Goal: Task Accomplishment & Management: Complete application form

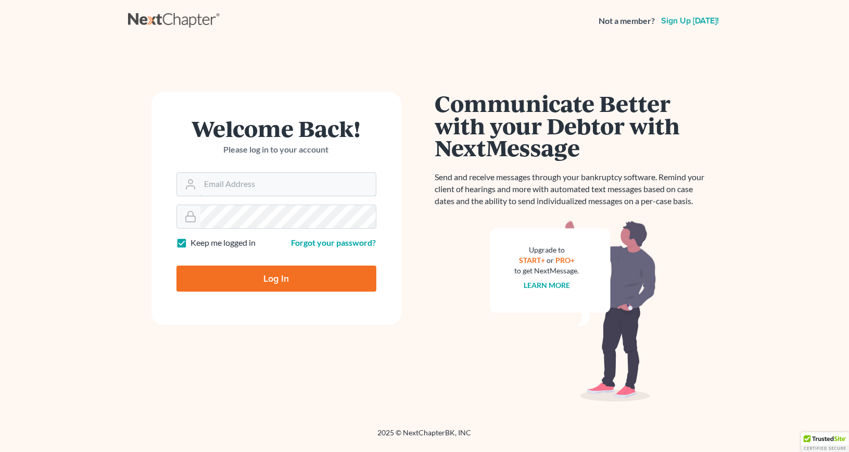
type input "[EMAIL_ADDRESS][DOMAIN_NAME]"
click at [309, 279] on input "Log In" at bounding box center [276, 279] width 200 height 26
type input "Thinking..."
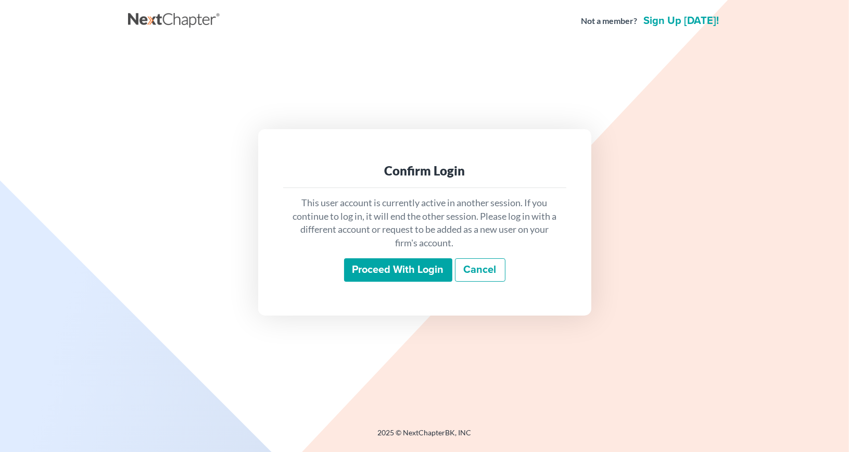
click at [412, 271] on input "Proceed with login" at bounding box center [398, 270] width 108 height 24
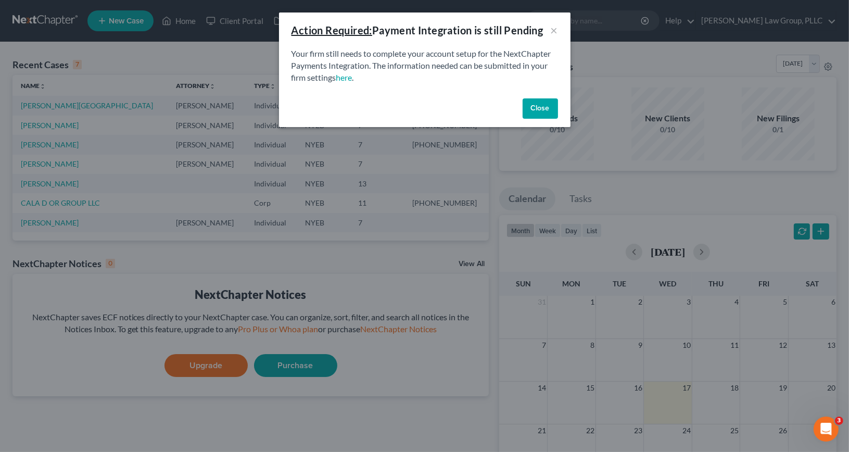
click at [539, 106] on button "Close" at bounding box center [540, 108] width 35 height 21
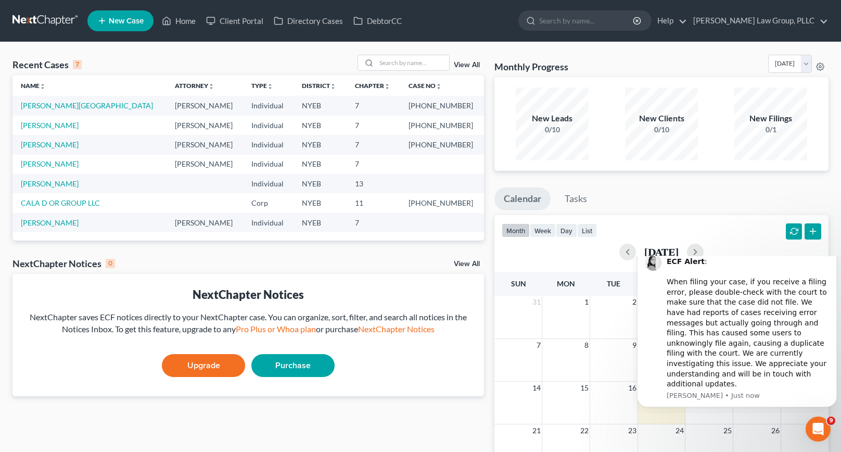
click at [833, 249] on icon "Dismiss notification" at bounding box center [834, 248] width 4 height 4
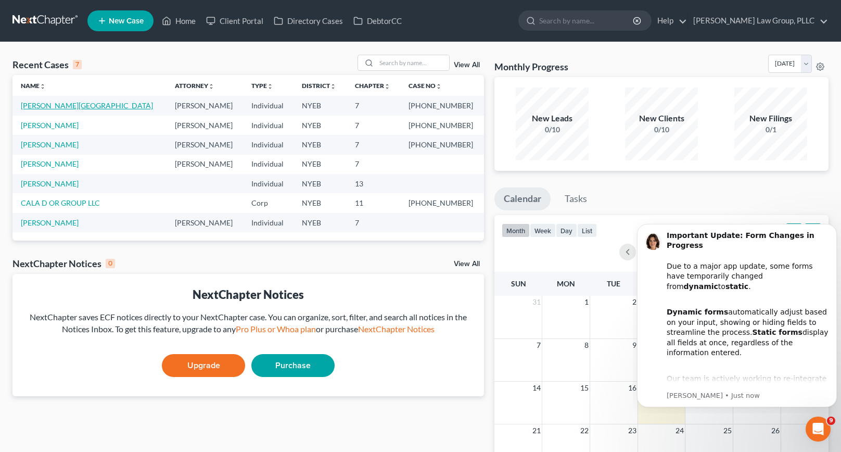
click at [45, 108] on link "[PERSON_NAME][GEOGRAPHIC_DATA]" at bounding box center [87, 105] width 132 height 9
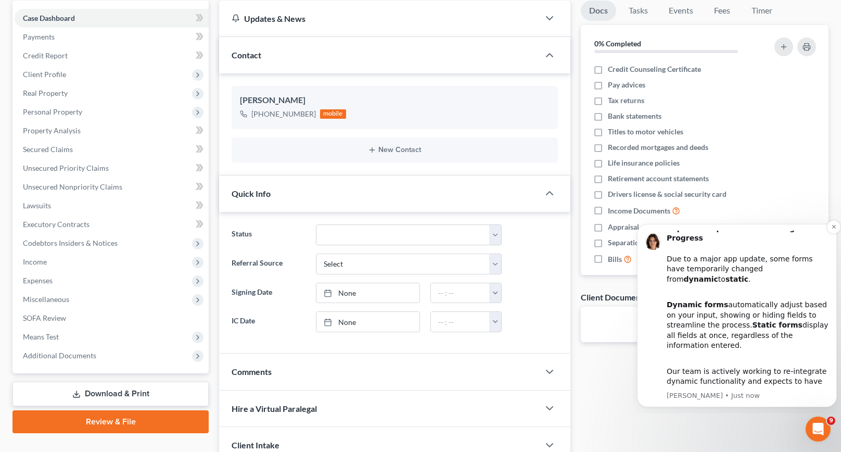
scroll to position [104, 0]
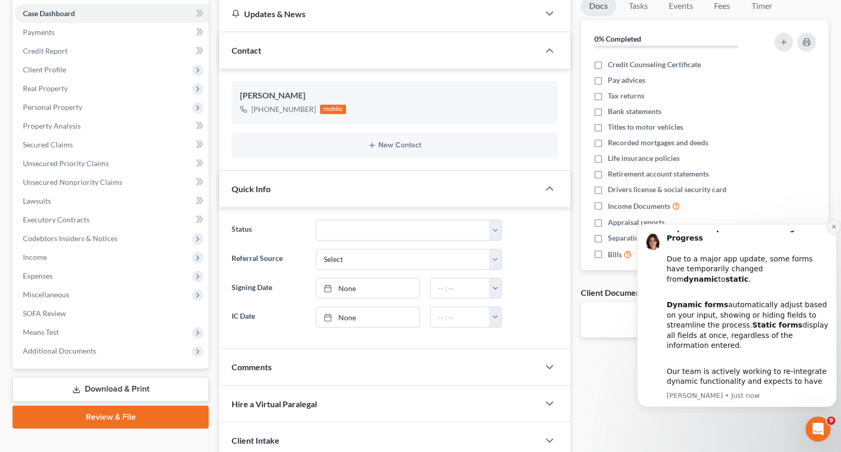
click at [833, 228] on icon "Dismiss notification" at bounding box center [834, 227] width 4 height 4
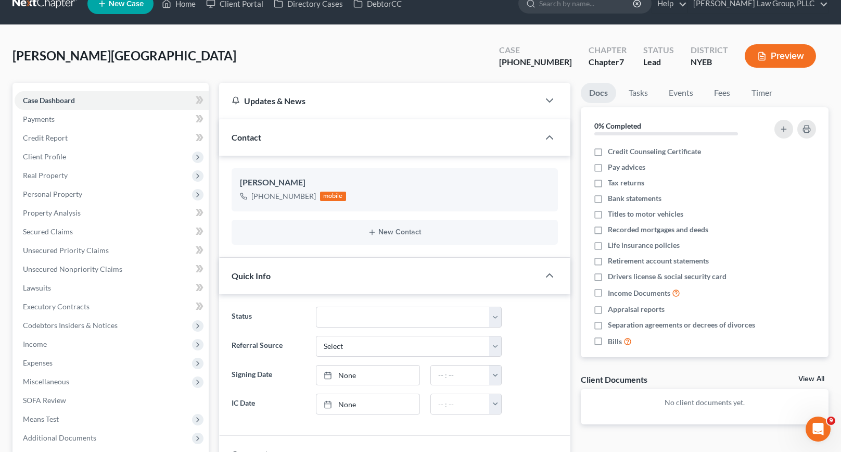
scroll to position [0, 0]
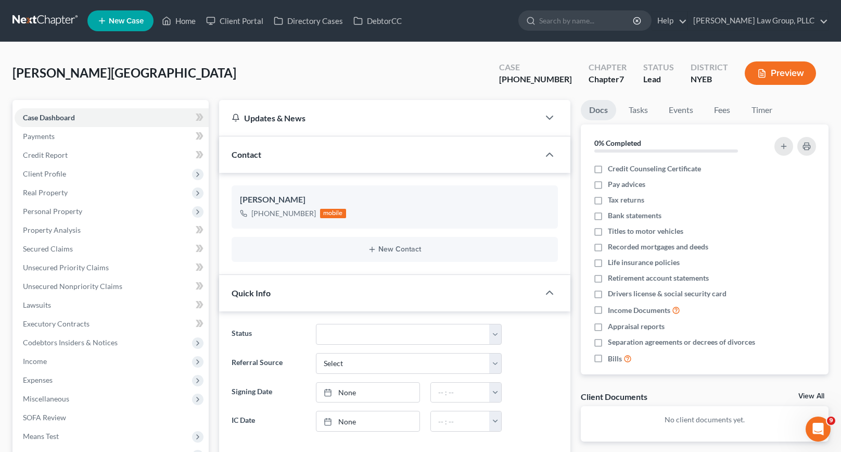
click at [782, 74] on button "Preview" at bounding box center [780, 72] width 71 height 23
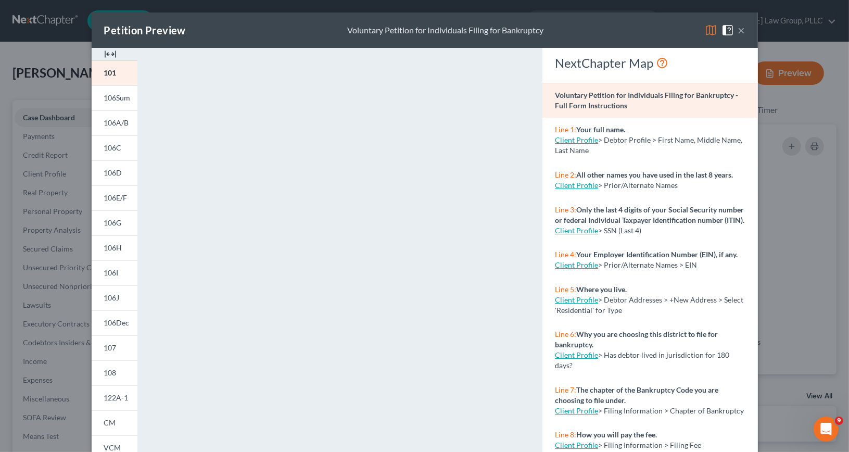
click at [738, 31] on button "×" at bounding box center [741, 30] width 7 height 12
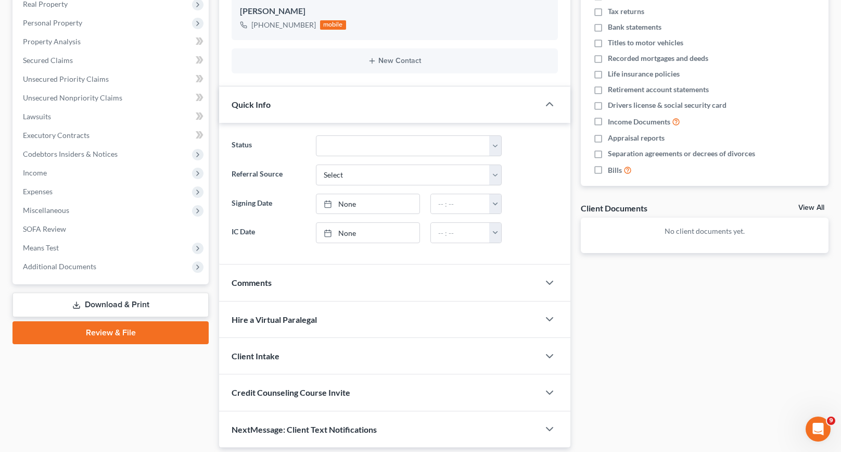
scroll to position [221, 0]
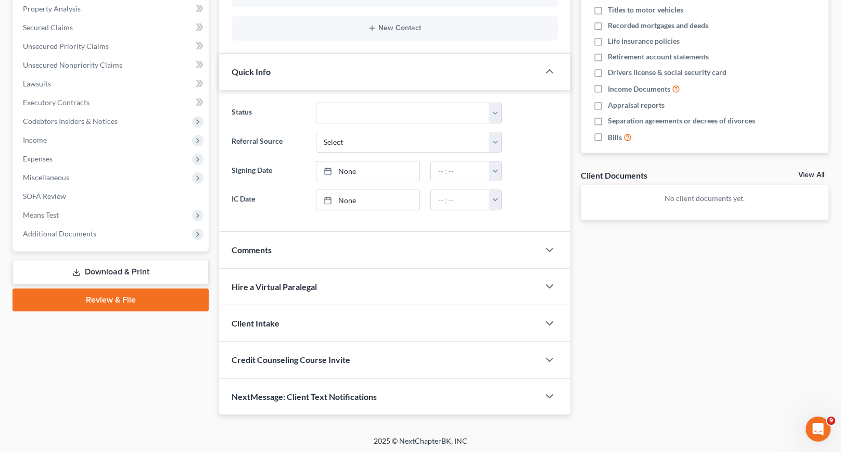
drag, startPoint x: 276, startPoint y: 255, endPoint x: 138, endPoint y: 310, distance: 148.6
drag, startPoint x: 138, startPoint y: 310, endPoint x: 54, endPoint y: 349, distance: 92.9
click at [54, 349] on div "Case Dashboard Payments Invoices Payments Payments Credit Report Client Profile" at bounding box center [110, 147] width 207 height 536
click at [549, 285] on polyline "button" at bounding box center [550, 286] width 6 height 3
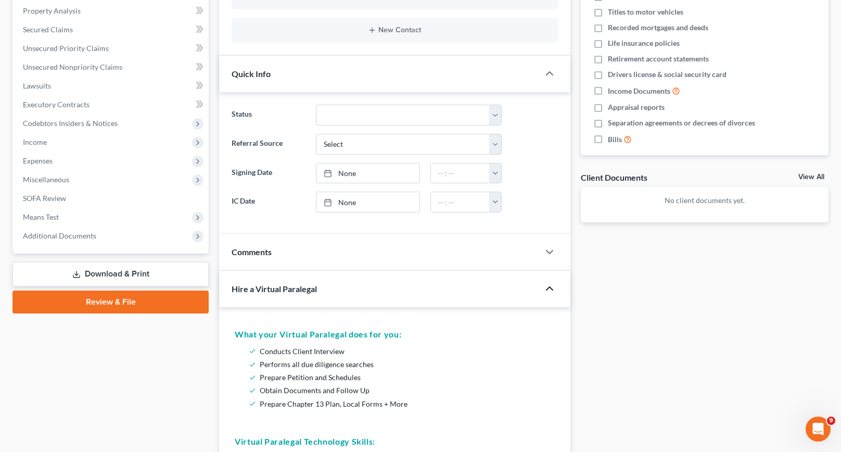
scroll to position [65, 0]
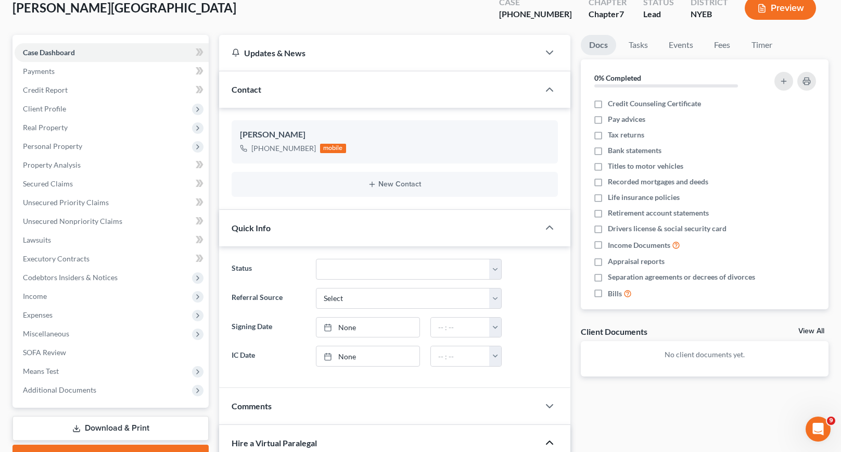
drag, startPoint x: 556, startPoint y: 360, endPoint x: 696, endPoint y: 389, distance: 143.0
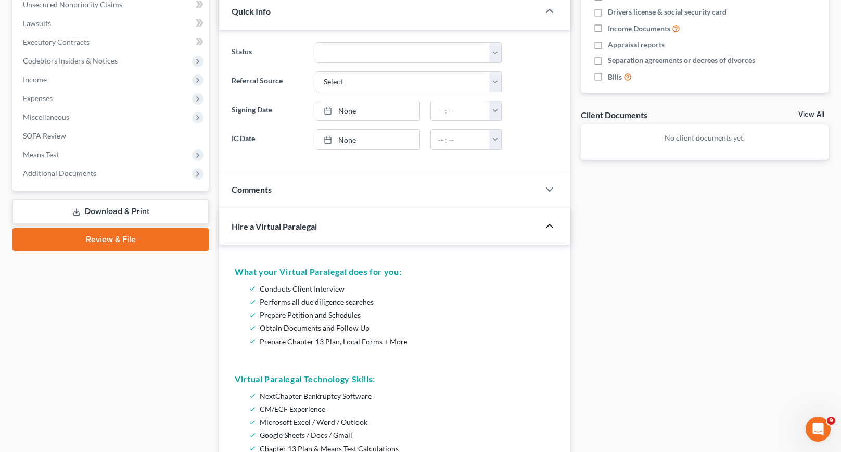
click at [548, 225] on icon "button" at bounding box center [550, 226] width 12 height 12
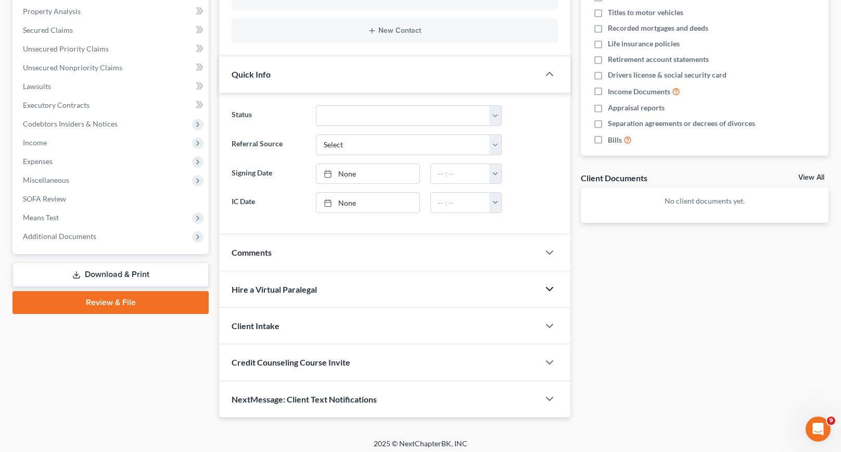
scroll to position [221, 0]
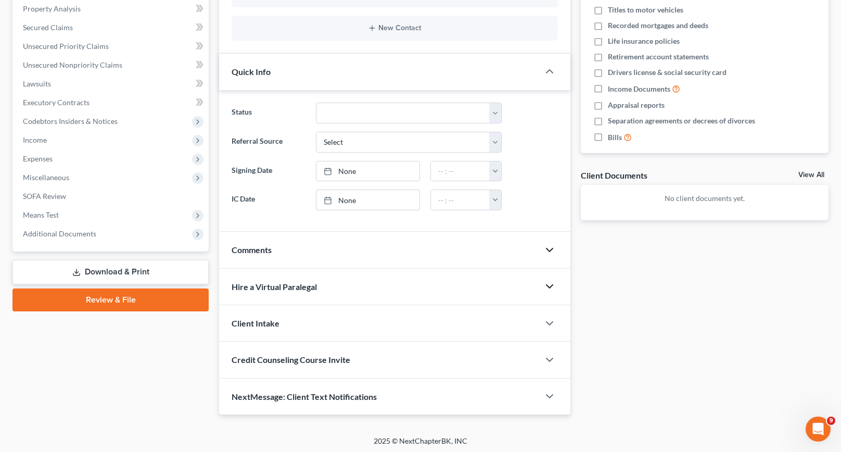
click at [552, 248] on icon "button" at bounding box center [550, 250] width 12 height 12
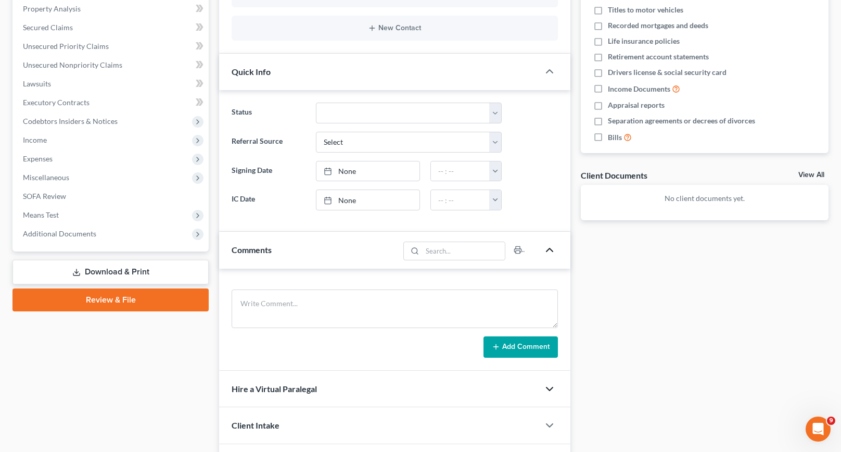
click at [551, 248] on polyline "button" at bounding box center [550, 249] width 6 height 3
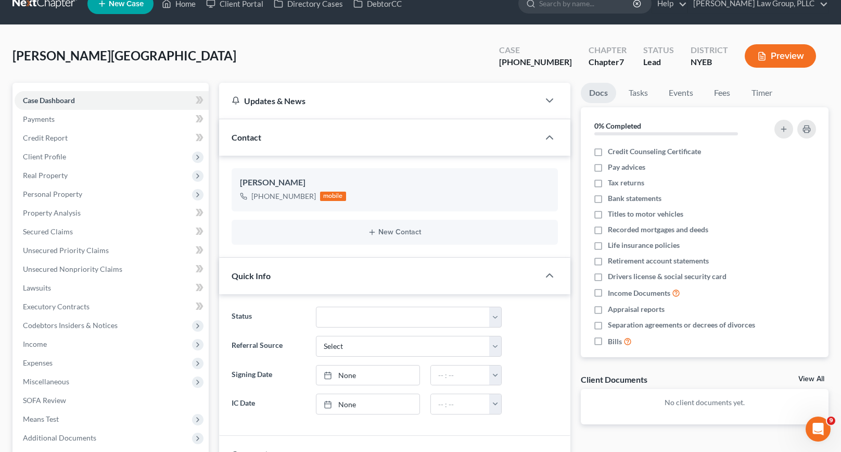
scroll to position [13, 0]
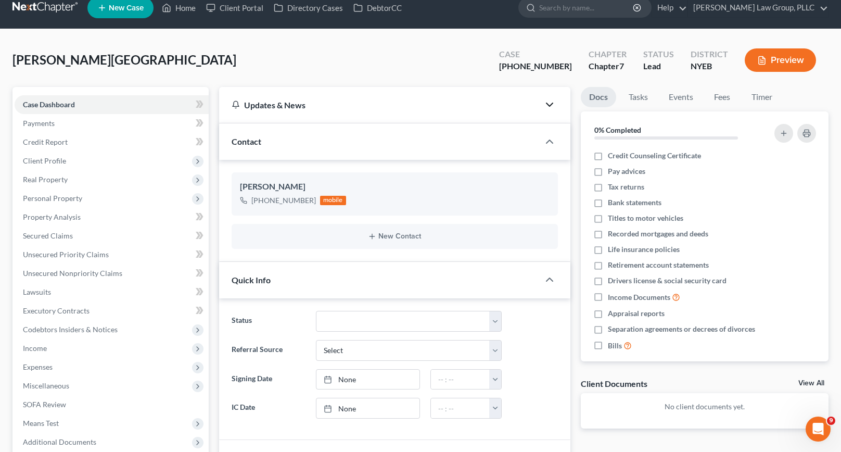
click at [552, 100] on icon "button" at bounding box center [550, 104] width 12 height 12
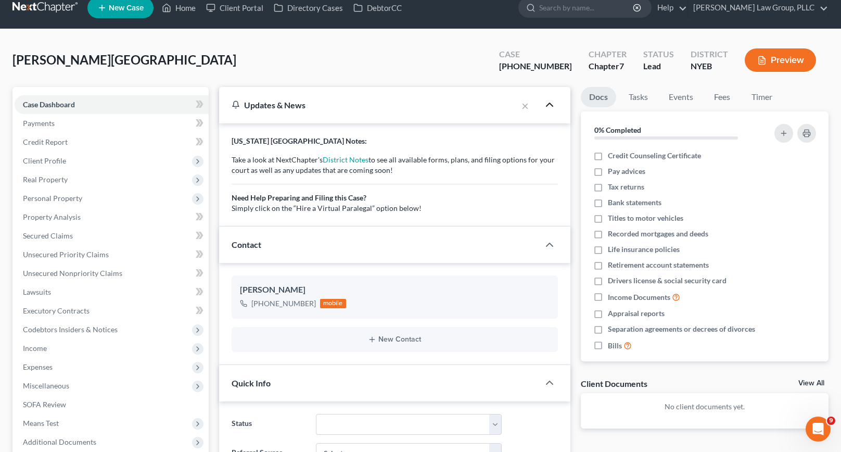
click at [552, 100] on icon "button" at bounding box center [550, 104] width 12 height 12
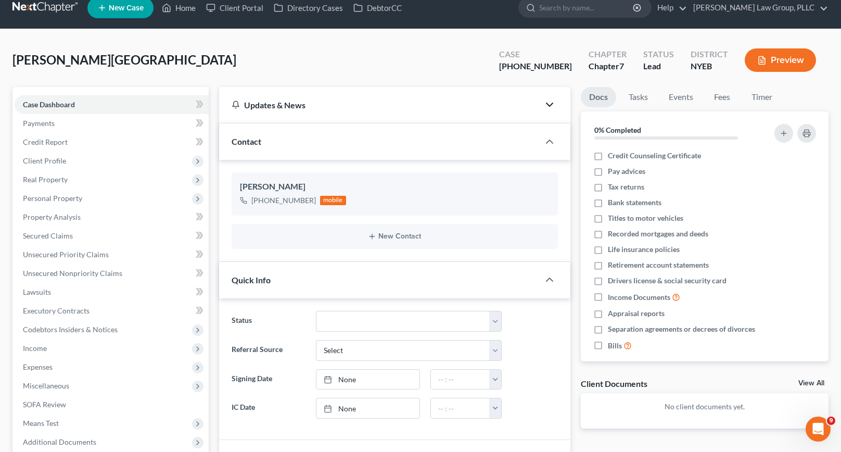
scroll to position [0, 0]
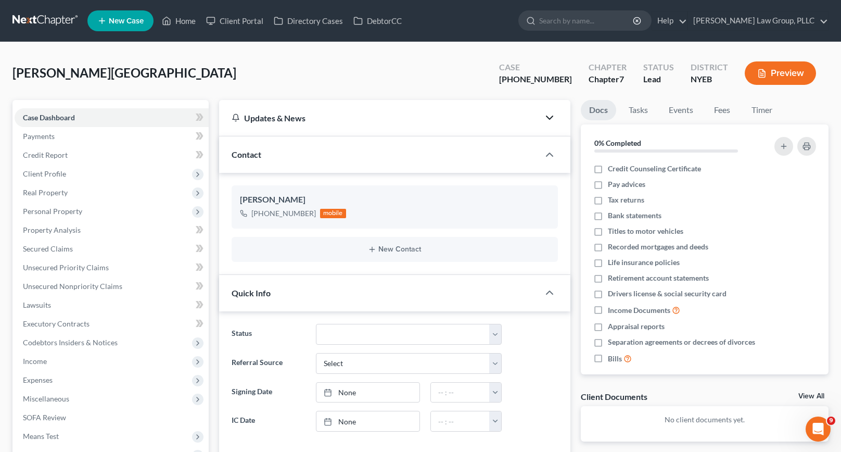
click at [123, 23] on span "New Case" at bounding box center [126, 21] width 35 height 8
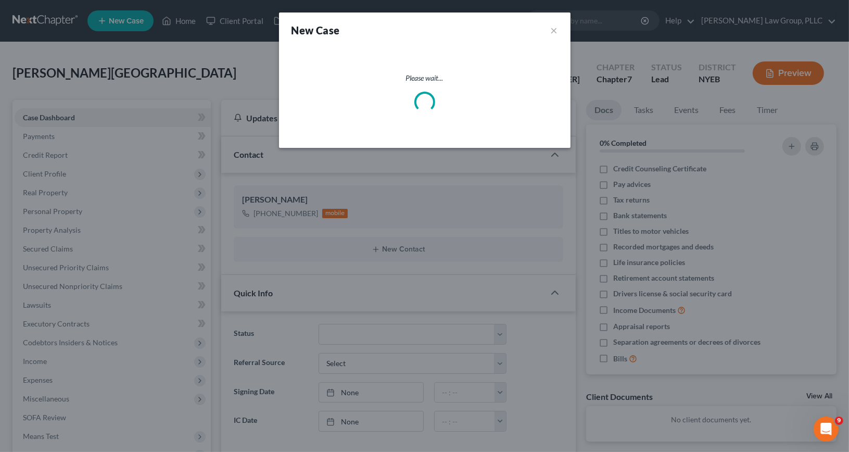
select select "53"
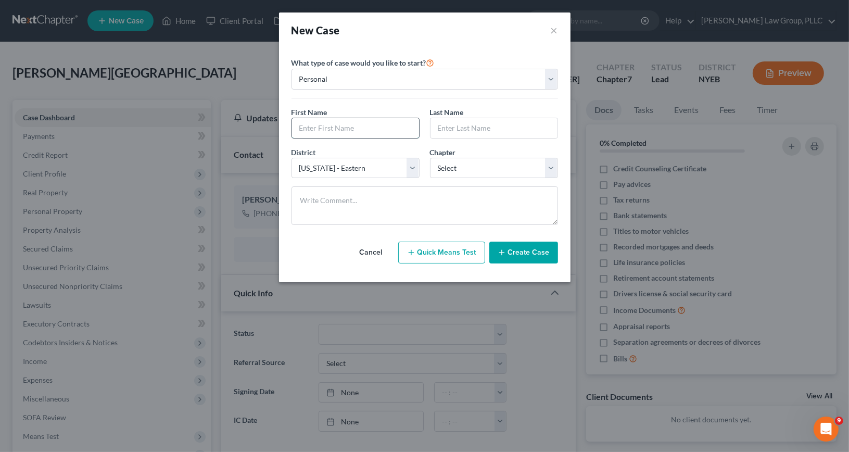
click at [360, 125] on input "text" at bounding box center [355, 128] width 127 height 20
click at [552, 29] on button "×" at bounding box center [554, 30] width 7 height 15
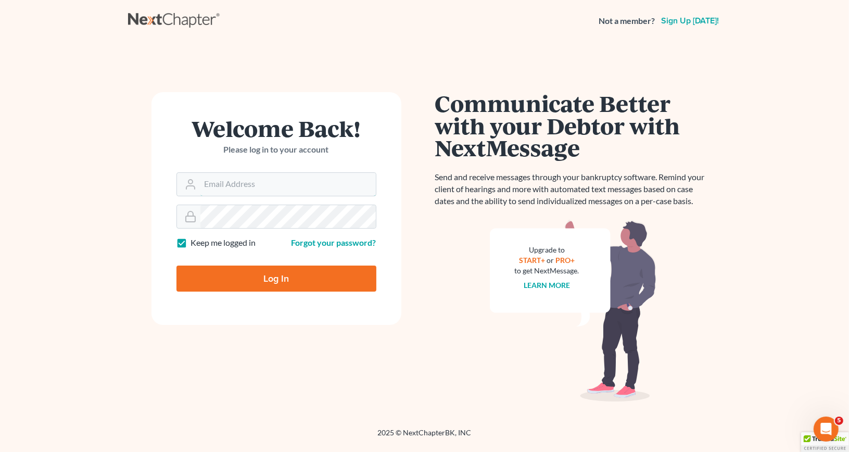
type input "[EMAIL_ADDRESS][DOMAIN_NAME]"
click at [286, 281] on input "Log In" at bounding box center [276, 279] width 200 height 26
type input "Thinking..."
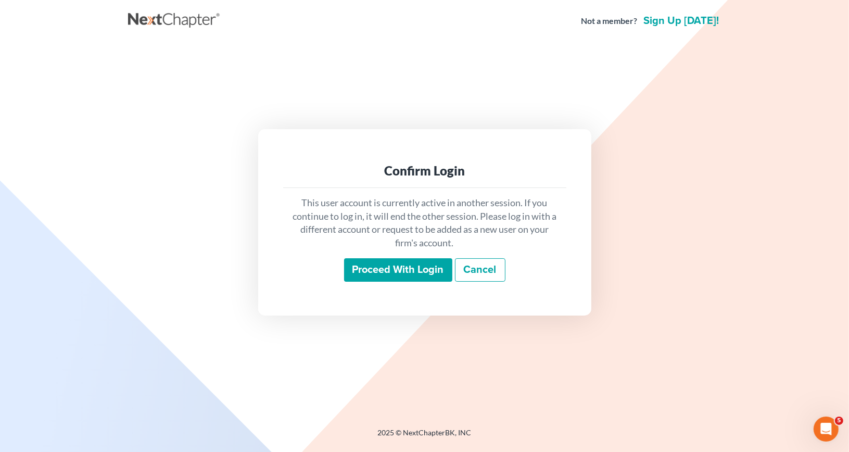
click at [421, 272] on input "Proceed with login" at bounding box center [398, 270] width 108 height 24
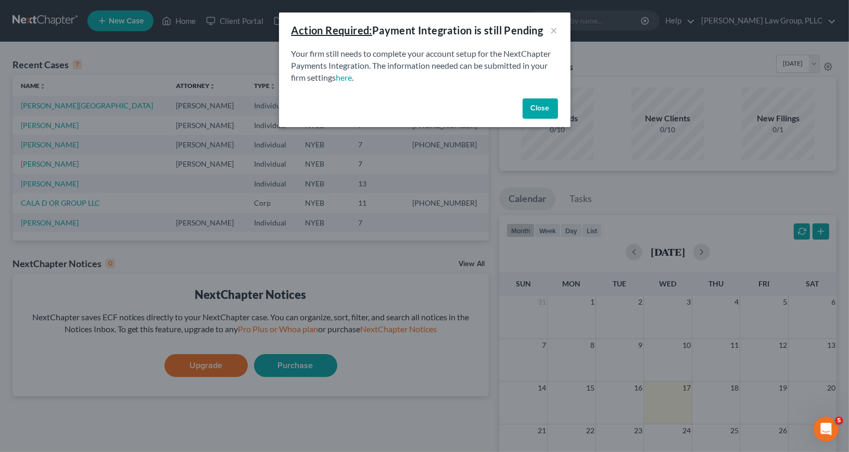
click at [52, 105] on div "Action Required: Payment Integration is still Pending × Your firm still needs t…" at bounding box center [424, 226] width 849 height 452
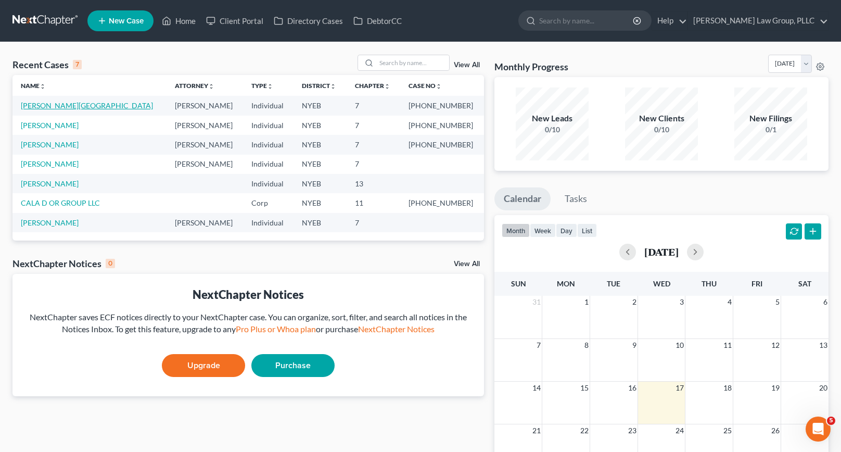
click at [60, 106] on link "[PERSON_NAME][GEOGRAPHIC_DATA]" at bounding box center [87, 105] width 132 height 9
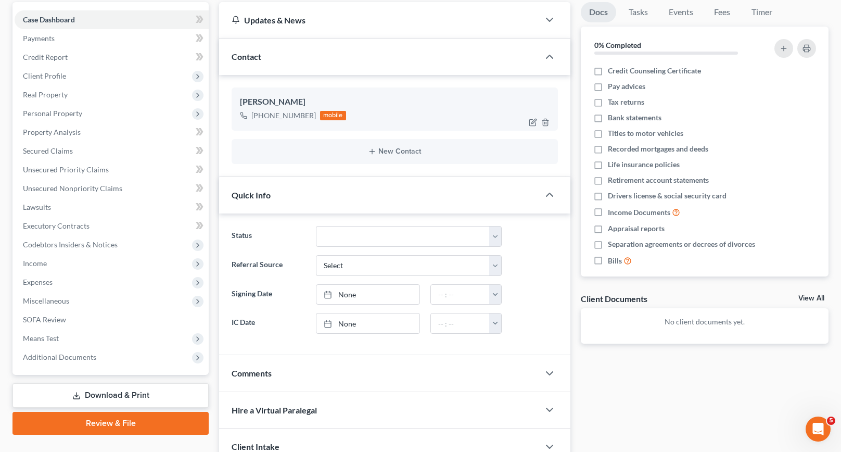
scroll to position [104, 0]
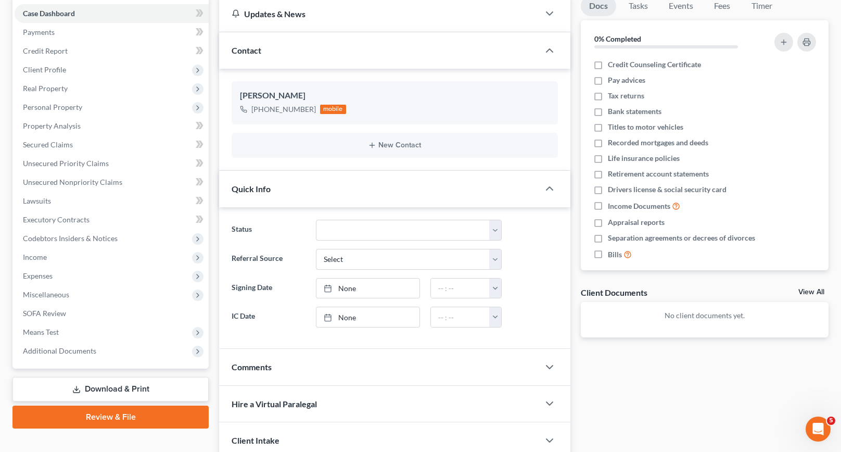
click at [115, 387] on link "Download & Print" at bounding box center [110, 389] width 196 height 24
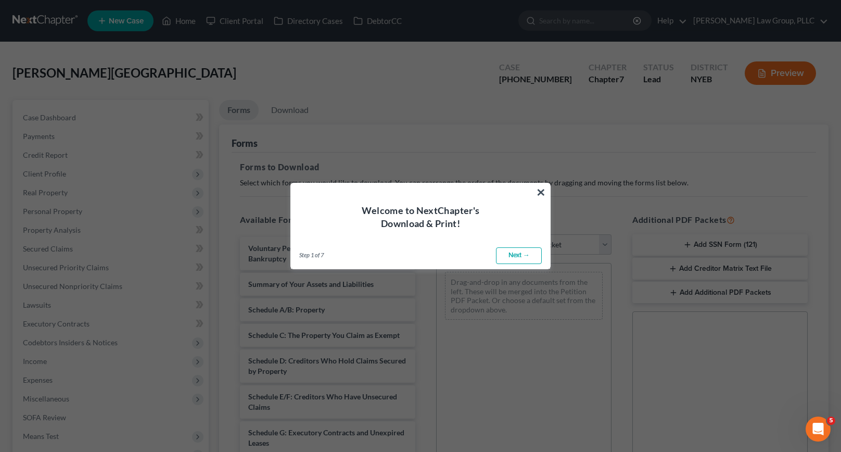
click at [517, 255] on link "Next →" at bounding box center [519, 255] width 46 height 17
select select "0"
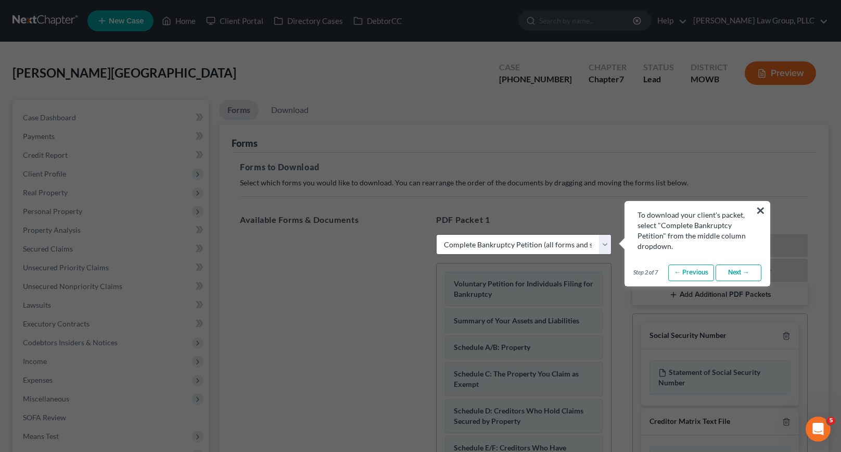
click at [750, 272] on link "Next →" at bounding box center [739, 272] width 46 height 17
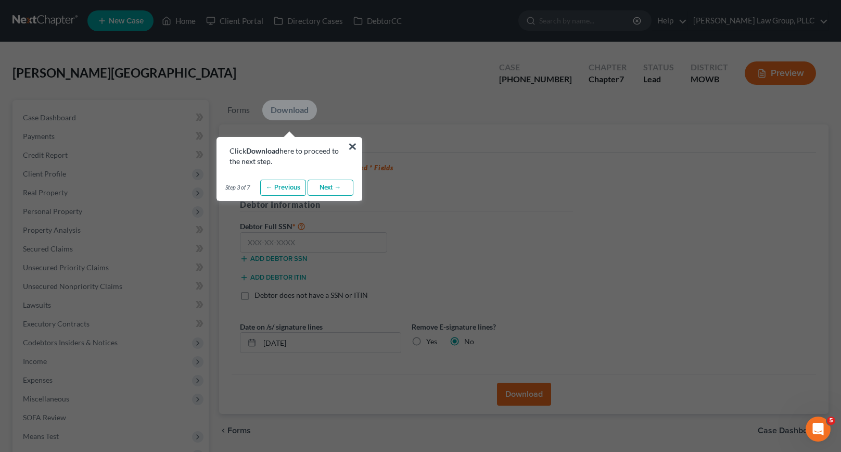
click at [342, 187] on link "Next →" at bounding box center [331, 188] width 46 height 17
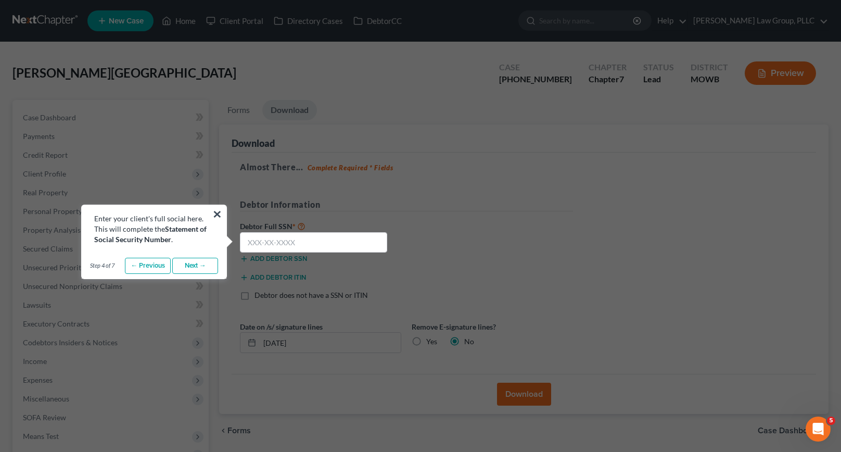
click at [202, 270] on link "Next →" at bounding box center [195, 266] width 46 height 17
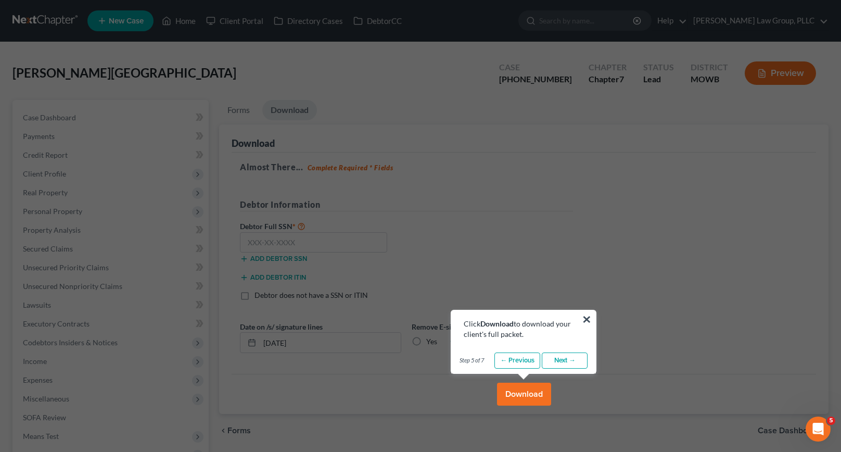
click at [562, 362] on link "Next →" at bounding box center [565, 360] width 46 height 17
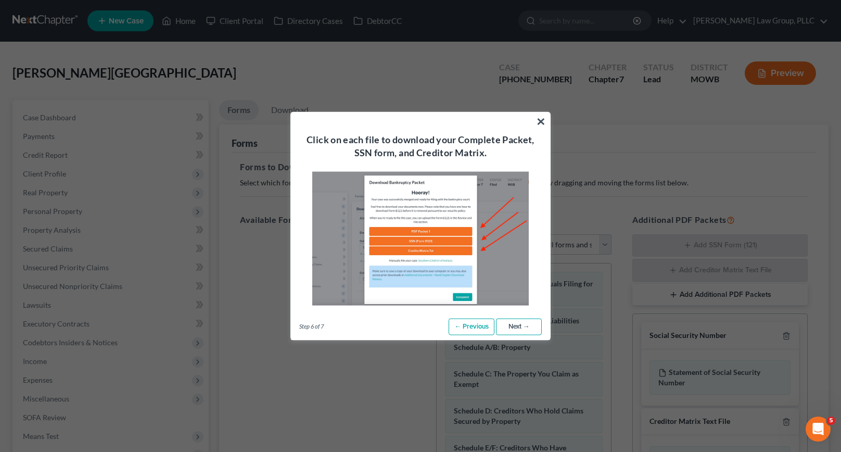
click at [526, 329] on link "Next →" at bounding box center [519, 327] width 46 height 17
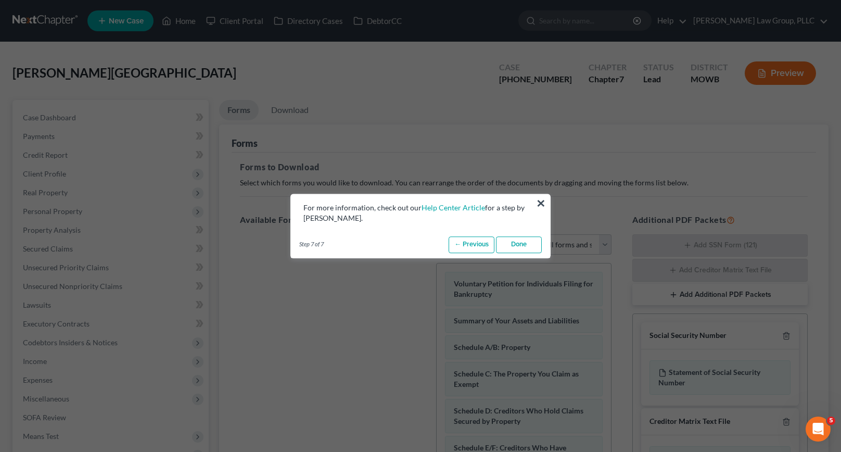
click at [527, 244] on link "Done" at bounding box center [519, 244] width 46 height 17
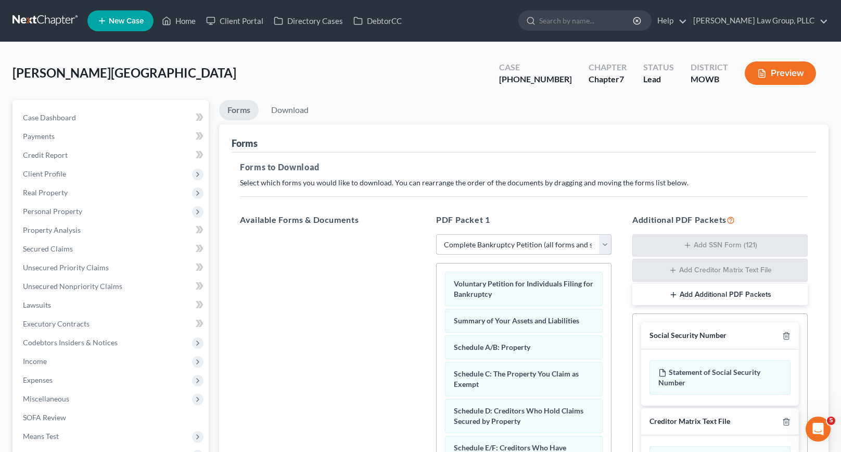
click at [534, 244] on select "Choose Default Petition PDF Packet Complete Bankruptcy Petition (all forms and …" at bounding box center [523, 244] width 175 height 21
click at [436, 234] on select "Choose Default Petition PDF Packet Complete Bankruptcy Petition (all forms and …" at bounding box center [523, 244] width 175 height 21
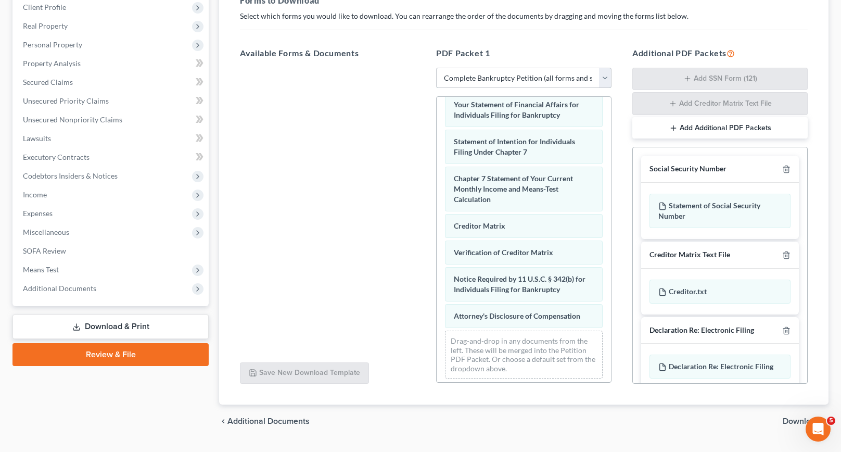
scroll to position [191, 0]
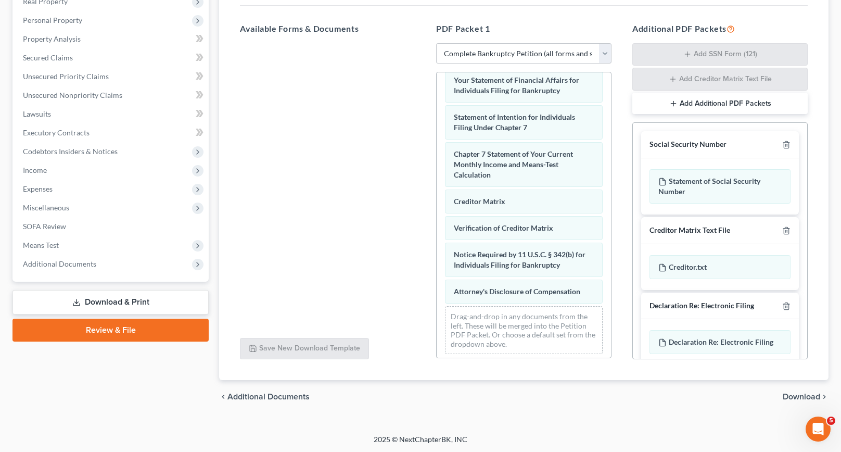
drag, startPoint x: 818, startPoint y: 386, endPoint x: 812, endPoint y: 397, distance: 12.3
drag, startPoint x: 812, startPoint y: 397, endPoint x: 569, endPoint y: 431, distance: 245.4
click at [568, 431] on div "Gonzalez, Lourdes Upgraded Case 1-25-40583 Chapter Chapter 7 Status Lead Distri…" at bounding box center [420, 142] width 841 height 583
click at [806, 396] on span "Download" at bounding box center [801, 397] width 37 height 8
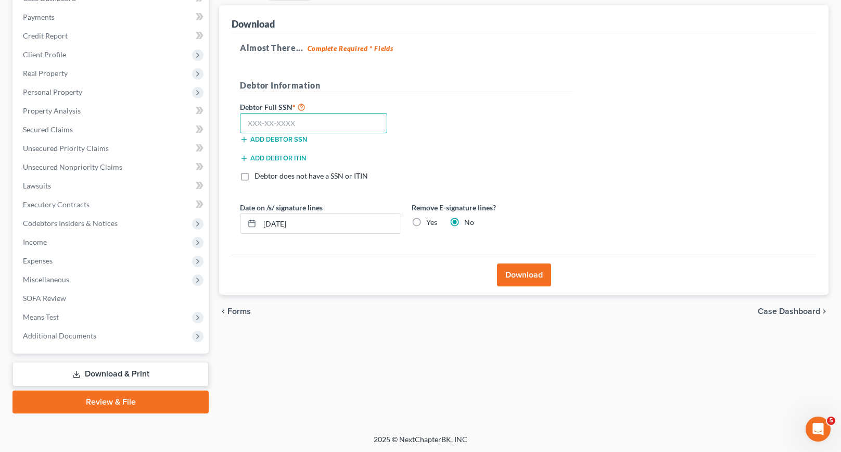
click at [308, 120] on input "text" at bounding box center [313, 123] width 147 height 21
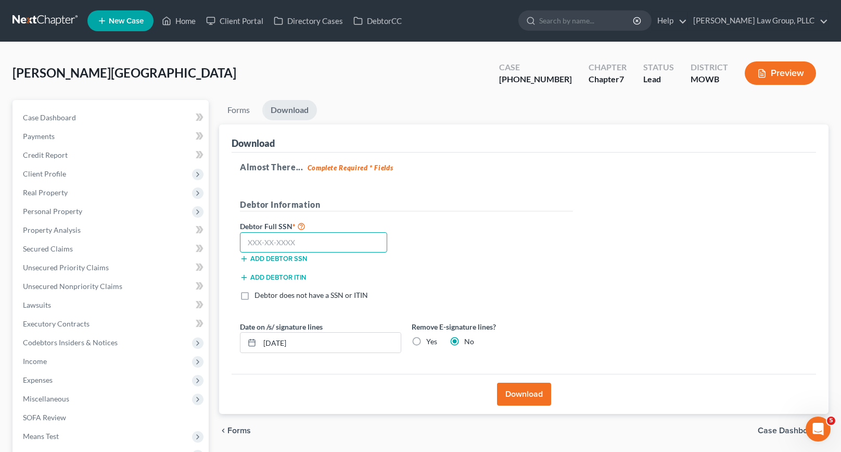
scroll to position [0, 0]
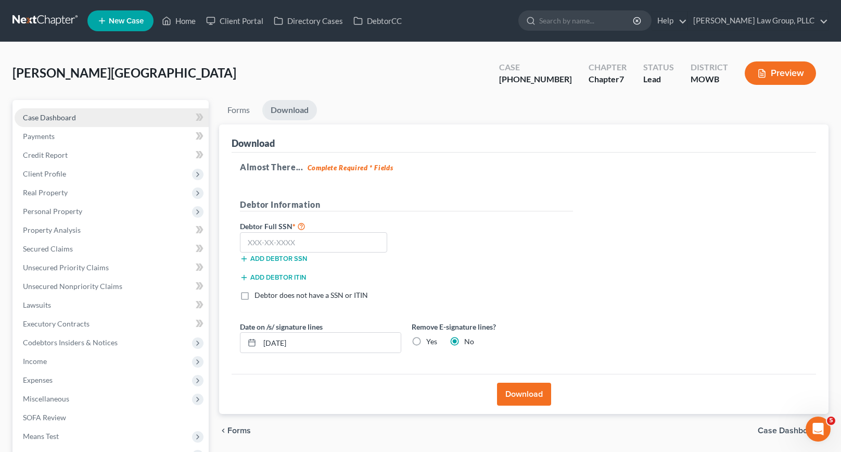
click at [56, 114] on span "Case Dashboard" at bounding box center [49, 117] width 53 height 9
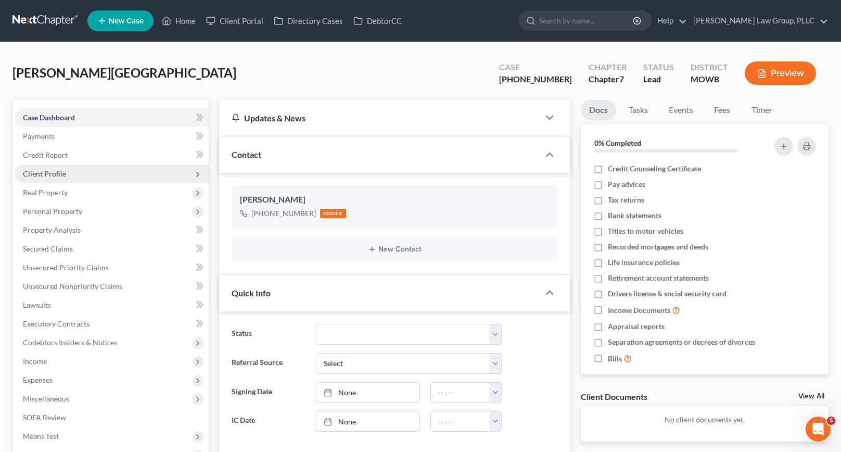
click at [58, 170] on span "Client Profile" at bounding box center [44, 173] width 43 height 9
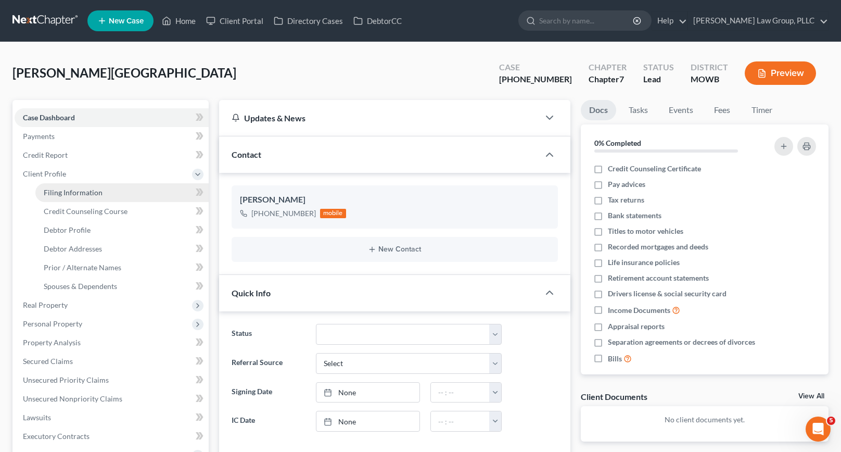
click at [77, 194] on span "Filing Information" at bounding box center [73, 192] width 59 height 9
select select "1"
select select "0"
select select "53"
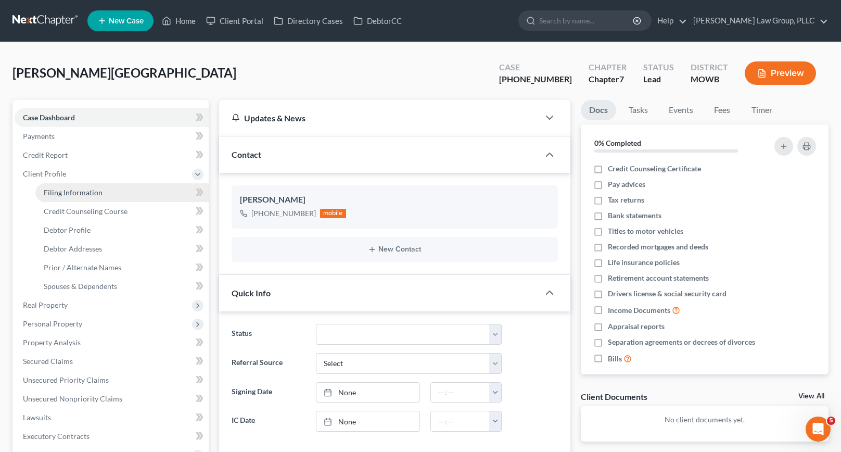
select select "0"
select select "35"
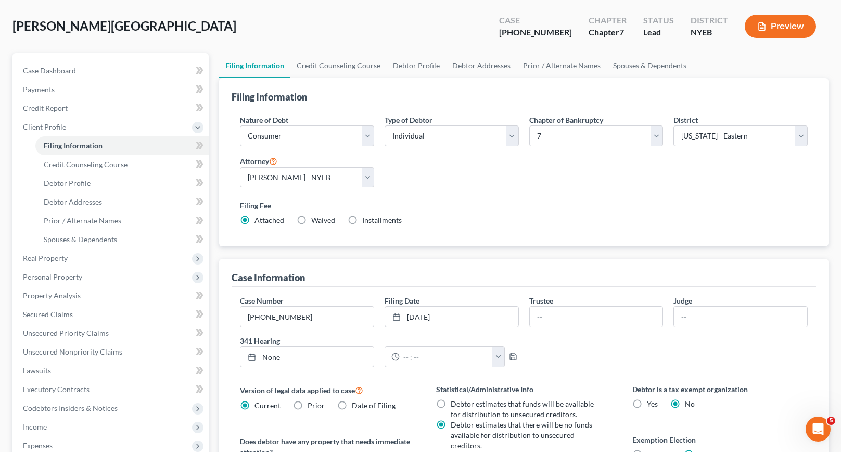
scroll to position [45, 0]
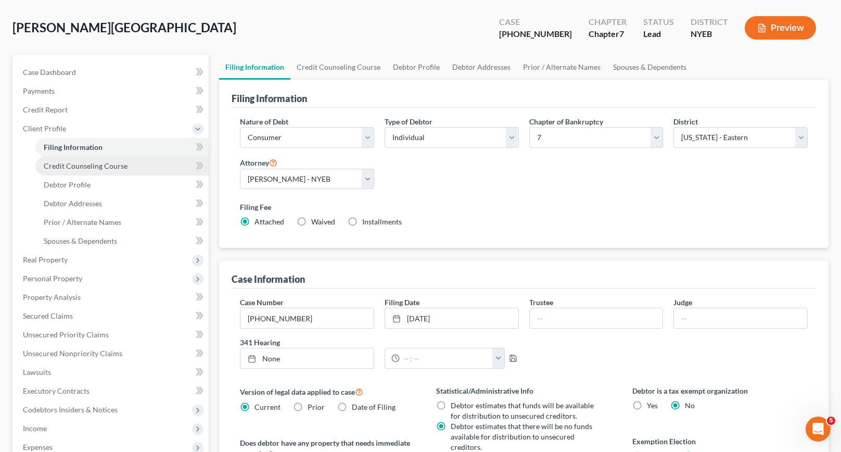
click at [84, 165] on span "Credit Counseling Course" at bounding box center [86, 165] width 84 height 9
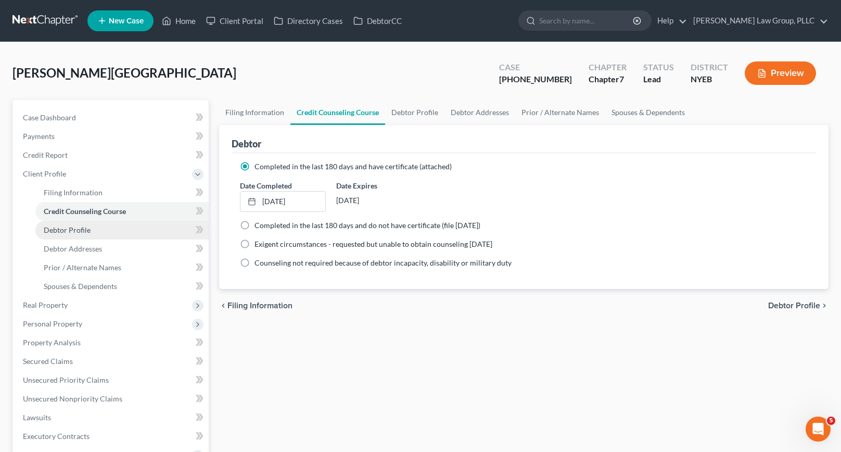
click at [81, 231] on span "Debtor Profile" at bounding box center [67, 229] width 47 height 9
select select "0"
select select "1"
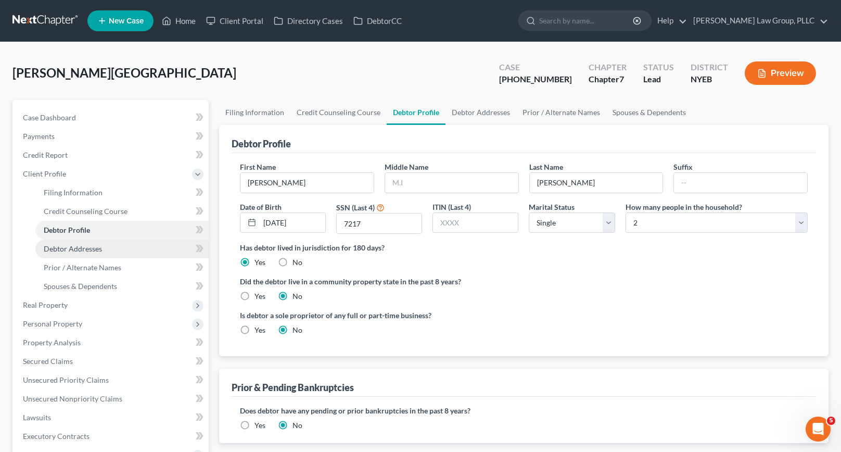
click at [82, 246] on span "Debtor Addresses" at bounding box center [73, 248] width 58 height 9
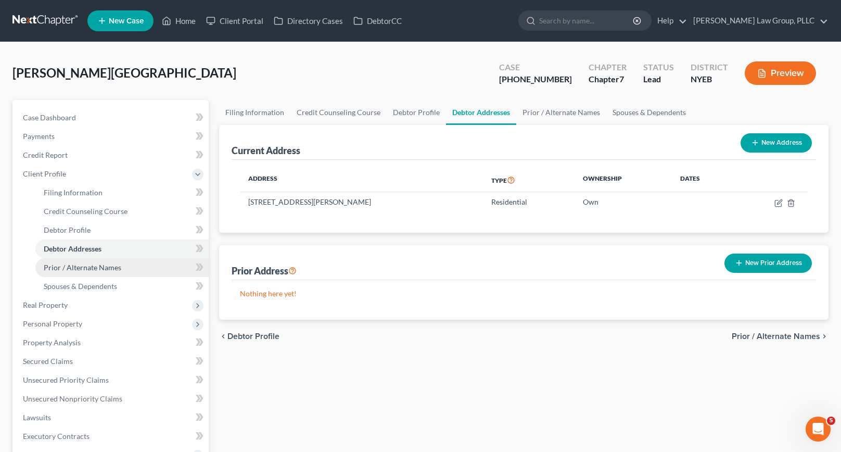
click at [81, 266] on span "Prior / Alternate Names" at bounding box center [83, 267] width 78 height 9
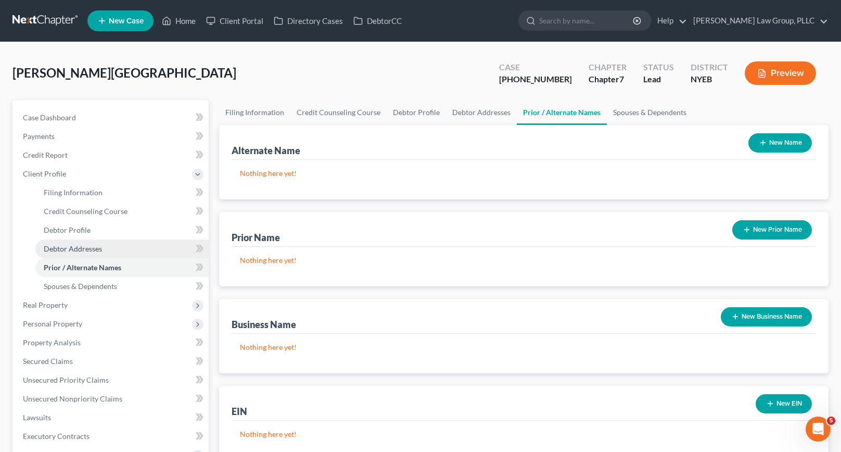
click at [81, 249] on span "Debtor Addresses" at bounding box center [73, 248] width 58 height 9
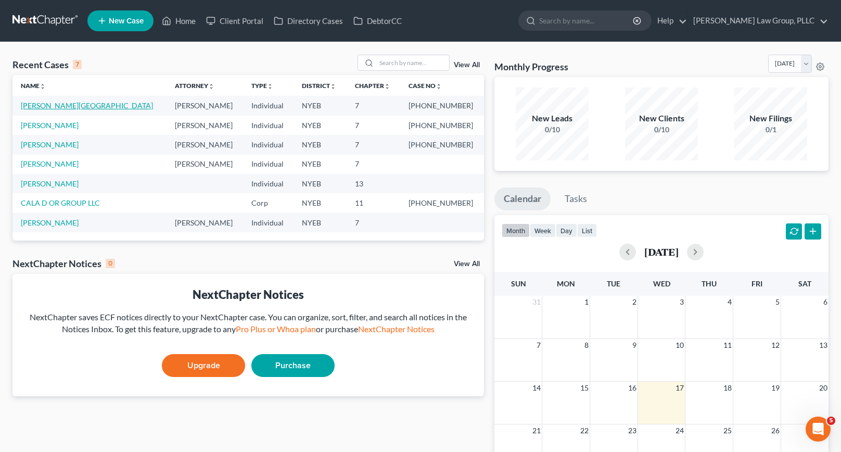
click at [61, 108] on link "[PERSON_NAME][GEOGRAPHIC_DATA]" at bounding box center [87, 105] width 132 height 9
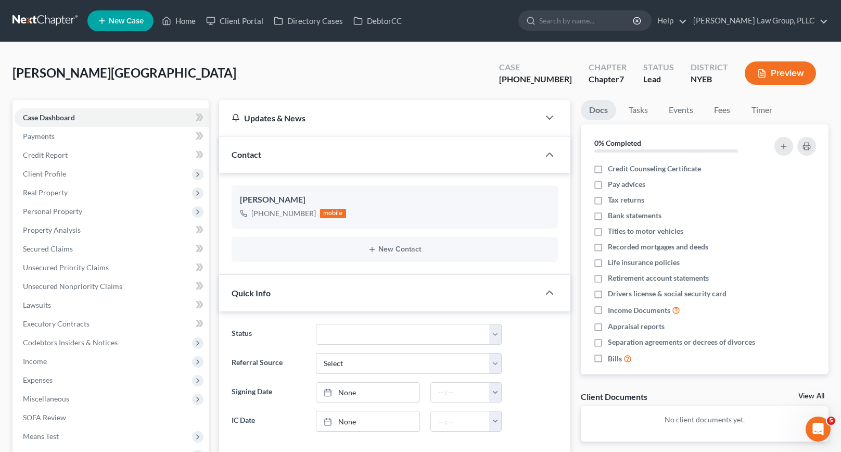
click at [575, 75] on div "Case [PHONE_NUMBER]" at bounding box center [536, 74] width 90 height 31
click at [784, 68] on button "Preview" at bounding box center [780, 72] width 71 height 23
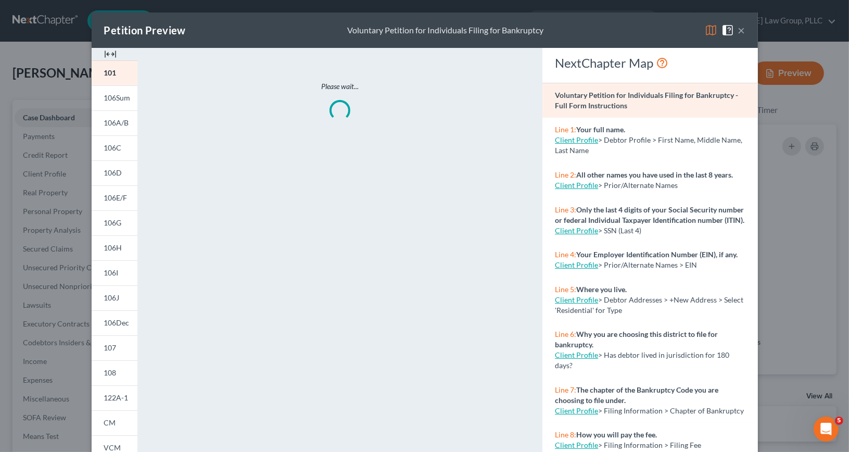
click at [738, 31] on button "×" at bounding box center [741, 30] width 7 height 12
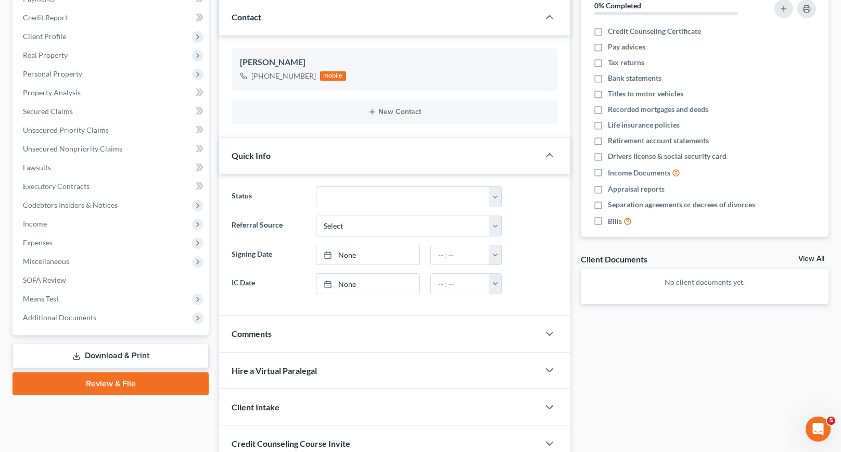
scroll to position [156, 0]
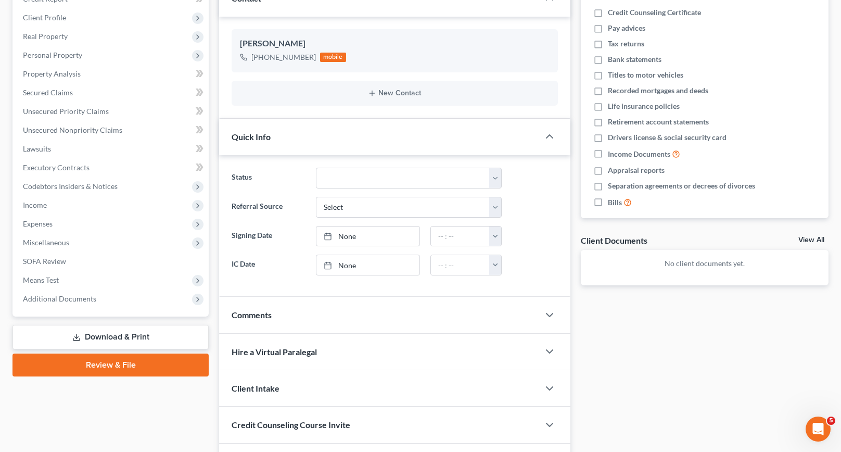
drag, startPoint x: 117, startPoint y: 350, endPoint x: 117, endPoint y: 364, distance: 14.1
drag, startPoint x: 117, startPoint y: 364, endPoint x: 82, endPoint y: 419, distance: 64.6
click at [82, 419] on div "Case Dashboard Payments Invoices Payments Payments Credit Report Client Profile" at bounding box center [110, 212] width 207 height 536
click at [121, 364] on link "Review & File" at bounding box center [110, 364] width 196 height 23
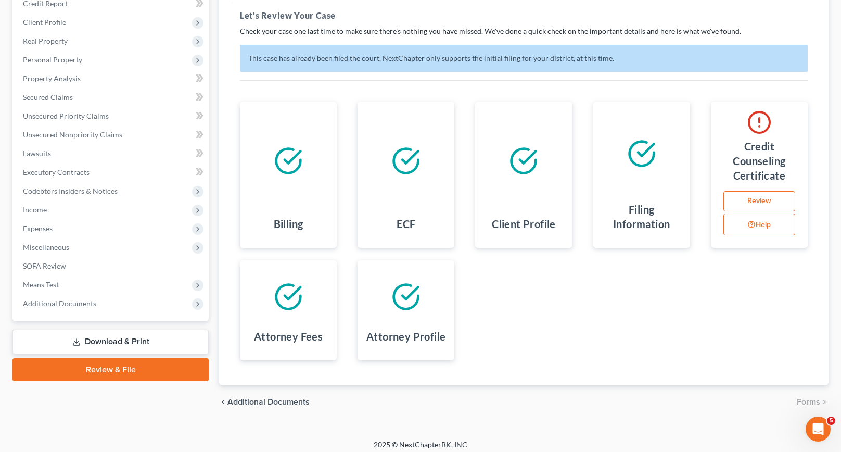
scroll to position [156, 0]
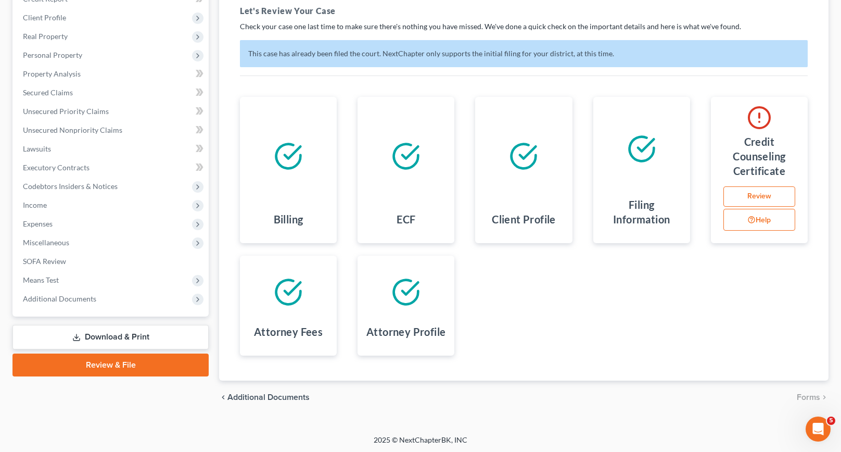
click at [645, 154] on icon at bounding box center [641, 148] width 29 height 29
click at [772, 169] on h4 "Credit Counseling Certificate" at bounding box center [759, 156] width 80 height 44
click at [137, 361] on link "Review & File" at bounding box center [110, 364] width 196 height 23
click at [117, 337] on link "Download & Print" at bounding box center [110, 337] width 196 height 24
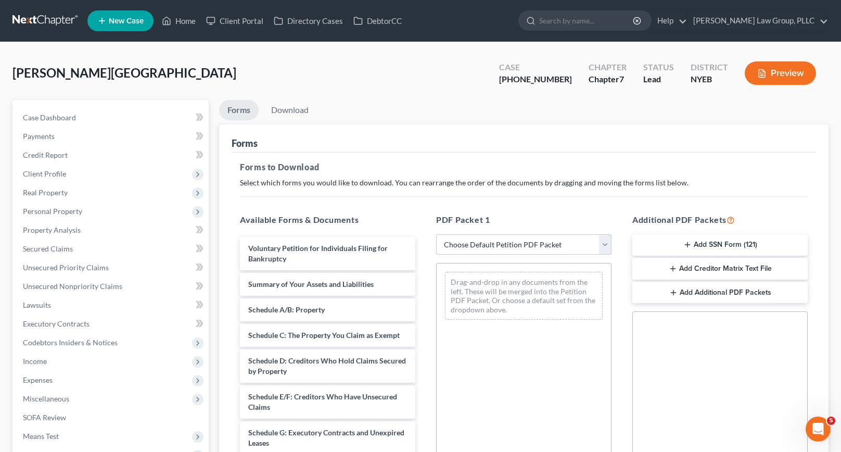
click at [606, 244] on select "Choose Default Petition PDF Packet Complete Bankruptcy Petition (all forms and …" at bounding box center [523, 244] width 175 height 21
click at [440, 234] on select "Choose Default Petition PDF Packet Complete Bankruptcy Petition (all forms and …" at bounding box center [523, 244] width 175 height 21
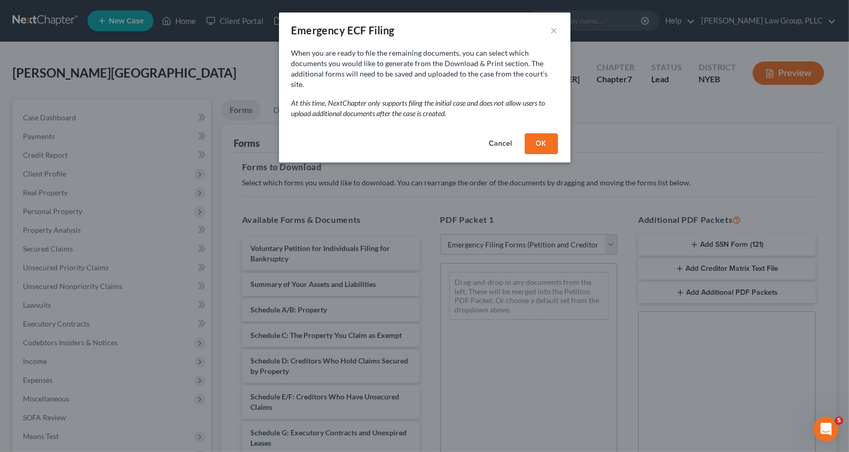
click at [541, 133] on button "OK" at bounding box center [541, 143] width 33 height 21
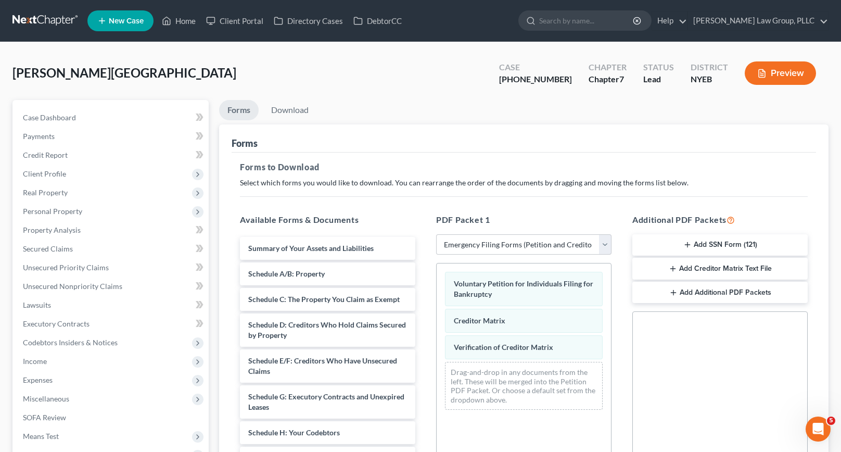
click at [779, 69] on button "Preview" at bounding box center [780, 72] width 71 height 23
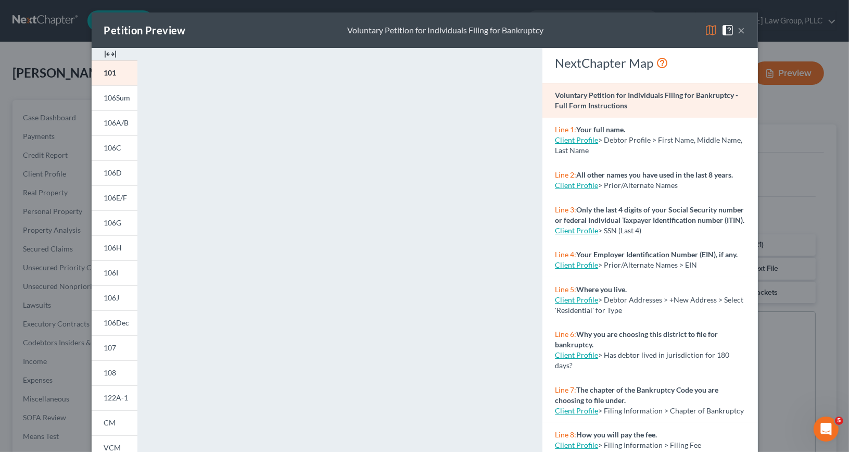
click at [738, 30] on button "×" at bounding box center [741, 30] width 7 height 12
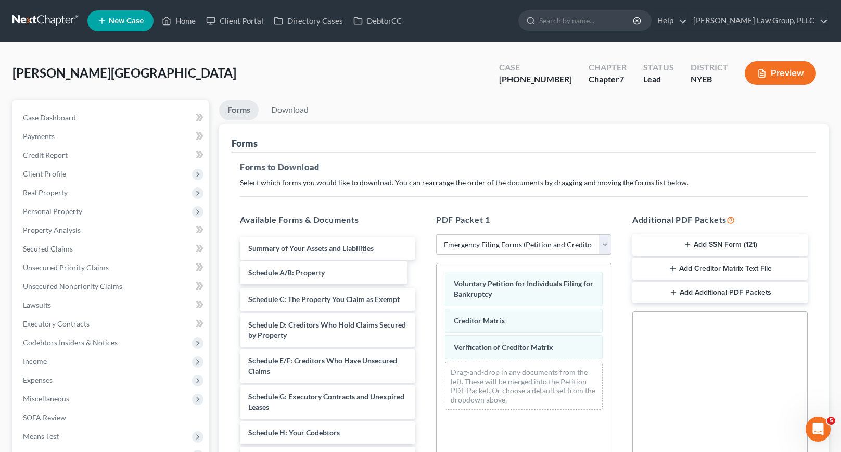
click at [324, 273] on span "Schedule A/B: Property" at bounding box center [286, 273] width 77 height 9
click at [323, 273] on span "Schedule A/B: Property" at bounding box center [286, 273] width 77 height 9
click at [604, 242] on select "Choose Default Petition PDF Packet Complete Bankruptcy Petition (all forms and …" at bounding box center [523, 244] width 175 height 21
select select "0"
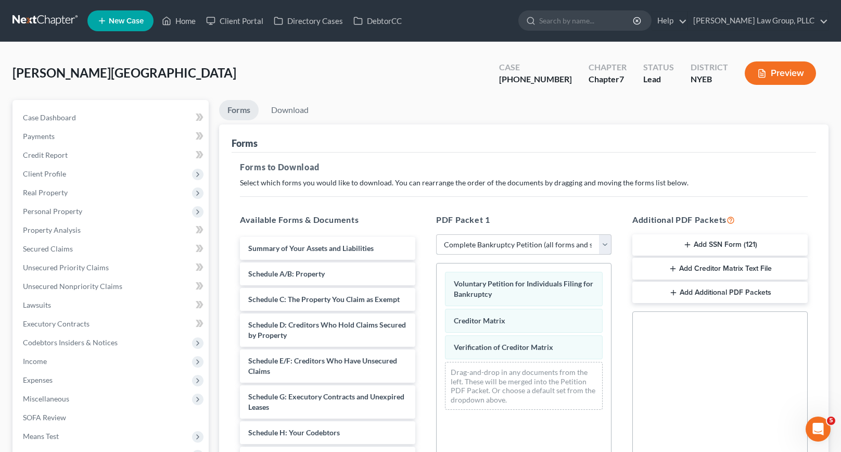
click at [436, 234] on select "Choose Default Petition PDF Packet Complete Bankruptcy Petition (all forms and …" at bounding box center [523, 244] width 175 height 21
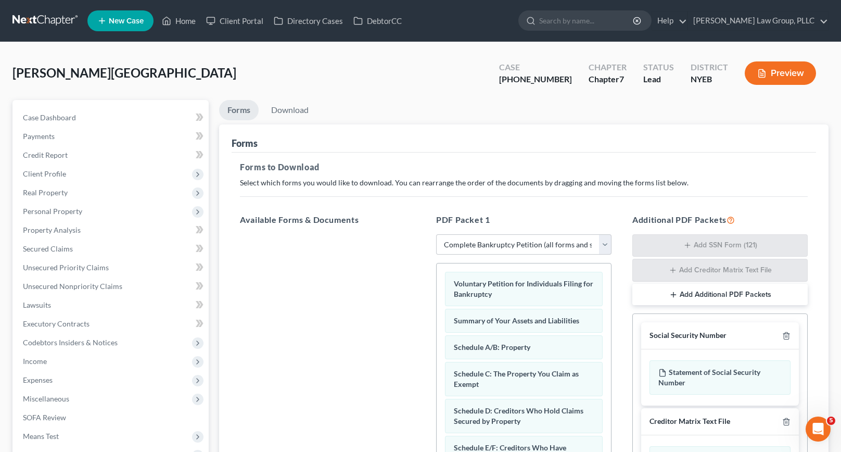
click at [781, 73] on button "Preview" at bounding box center [780, 72] width 71 height 23
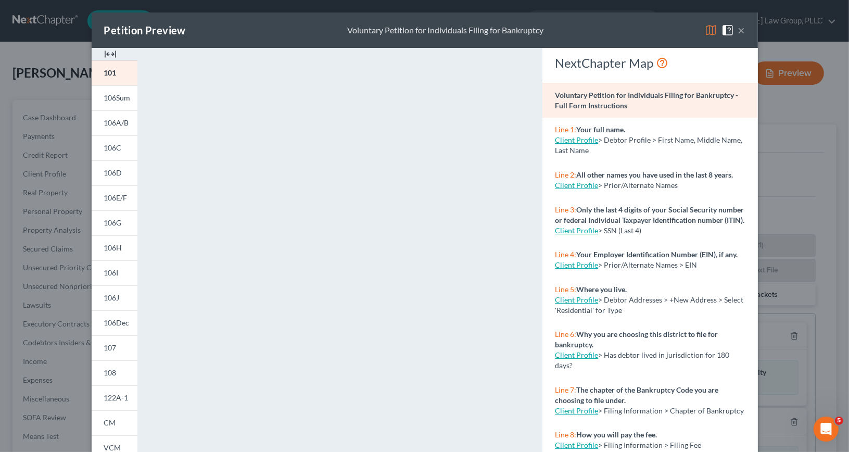
click at [738, 29] on button "×" at bounding box center [741, 30] width 7 height 12
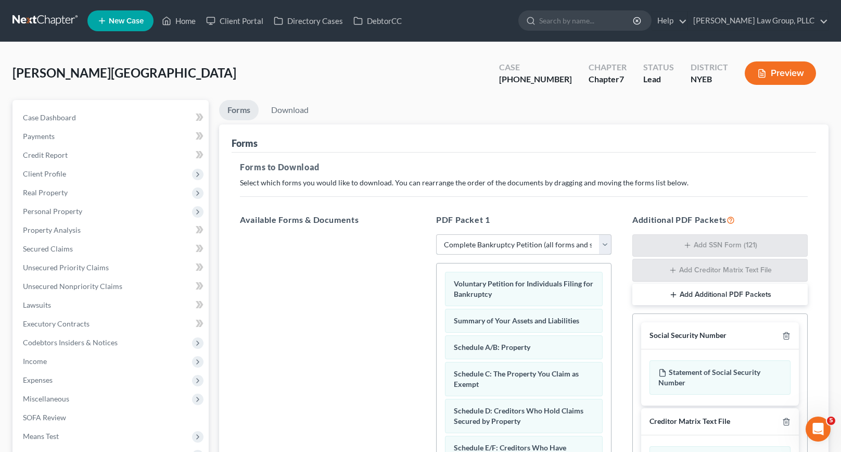
click at [607, 244] on select "Choose Default Petition PDF Packet Complete Bankruptcy Petition (all forms and …" at bounding box center [523, 244] width 175 height 21
click at [436, 234] on select "Choose Default Petition PDF Packet Complete Bankruptcy Petition (all forms and …" at bounding box center [523, 244] width 175 height 21
drag, startPoint x: 521, startPoint y: 346, endPoint x: 503, endPoint y: 336, distance: 19.6
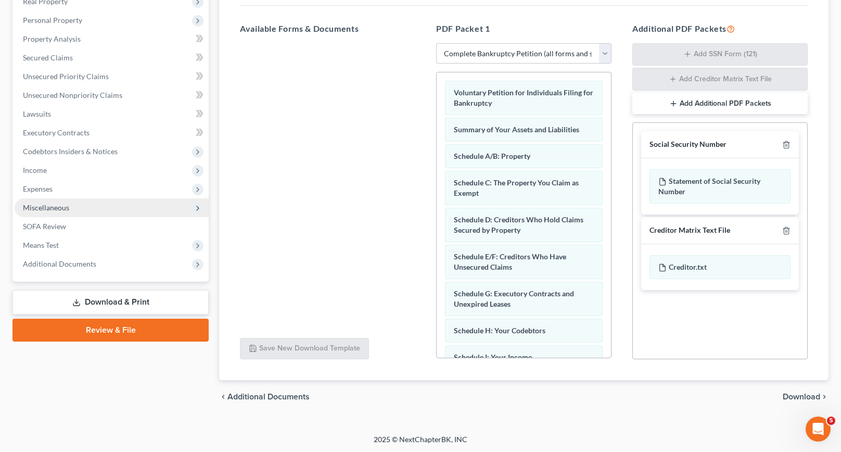
scroll to position [139, 0]
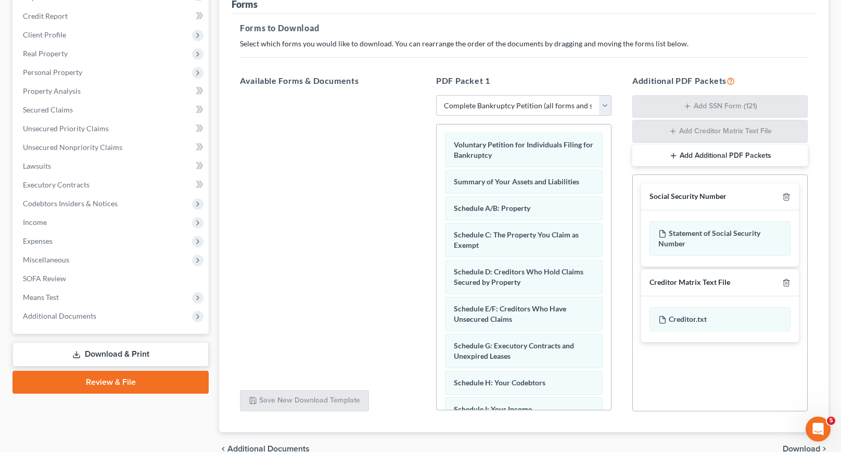
drag, startPoint x: 128, startPoint y: 382, endPoint x: 114, endPoint y: 377, distance: 14.5
click at [113, 376] on link "Review & File" at bounding box center [110, 382] width 196 height 23
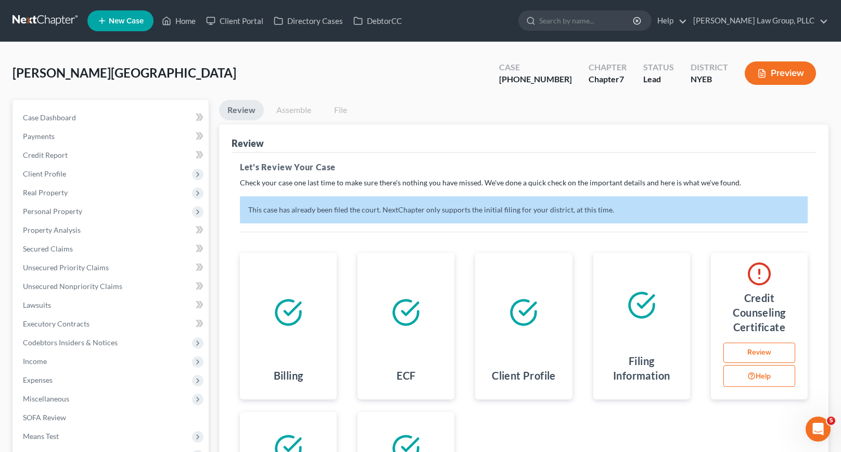
click at [788, 76] on button "Preview" at bounding box center [780, 72] width 71 height 23
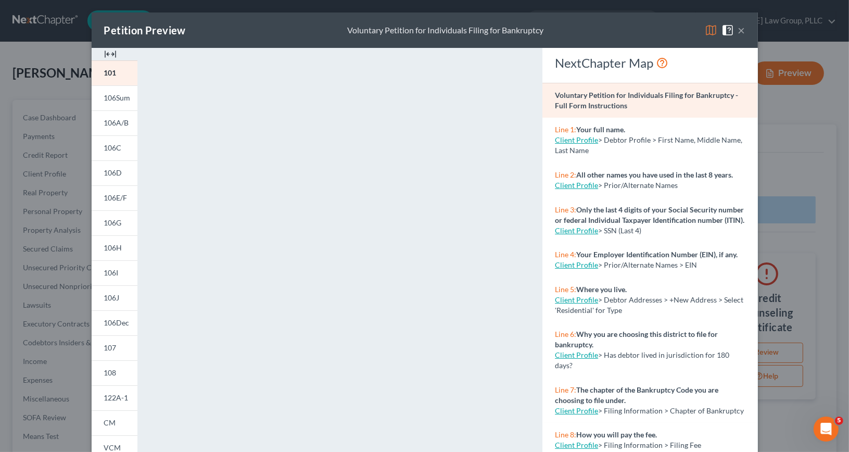
click at [739, 32] on button "×" at bounding box center [741, 30] width 7 height 12
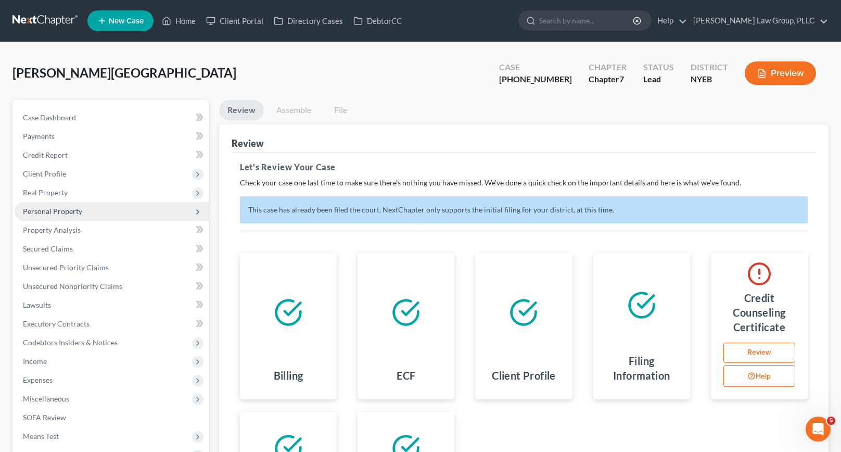
drag, startPoint x: 61, startPoint y: 201, endPoint x: 53, endPoint y: 212, distance: 14.5
drag, startPoint x: 53, startPoint y: 212, endPoint x: 44, endPoint y: 194, distance: 20.7
click at [44, 194] on span "Real Property" at bounding box center [45, 192] width 45 height 9
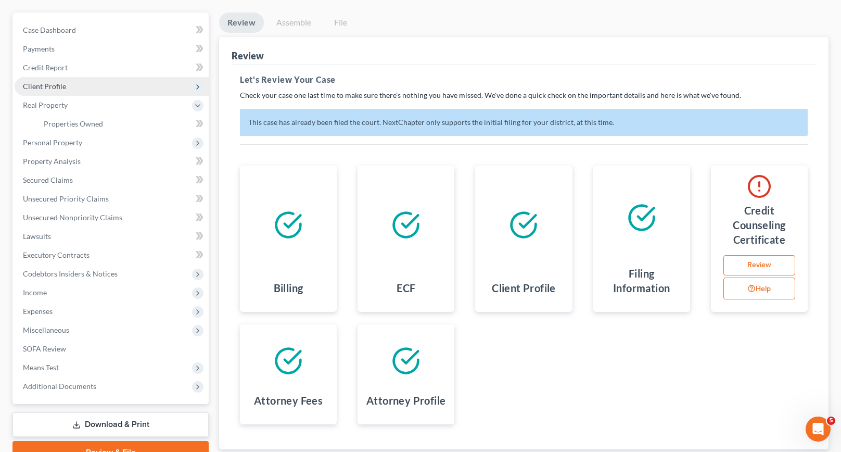
scroll to position [104, 0]
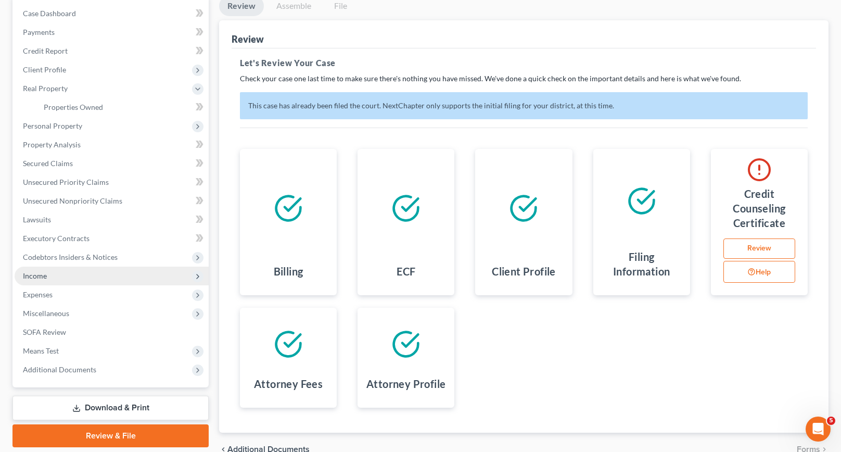
click at [197, 274] on polyline at bounding box center [198, 276] width 2 height 4
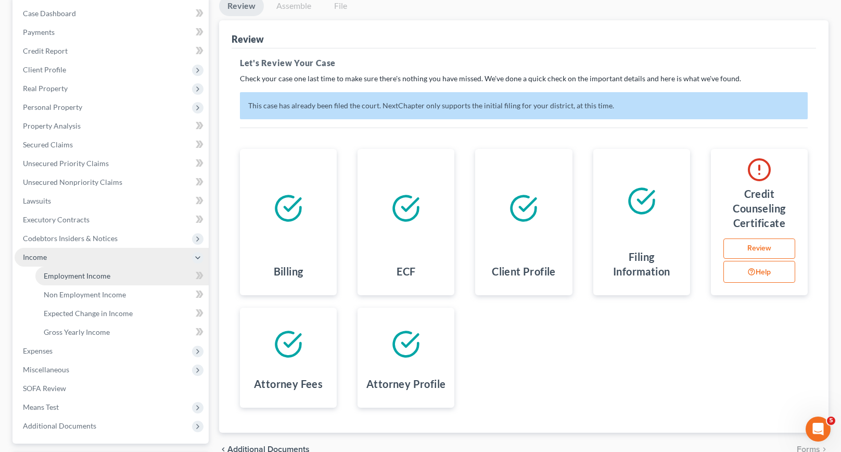
click at [94, 279] on span "Employment Income" at bounding box center [77, 275] width 67 height 9
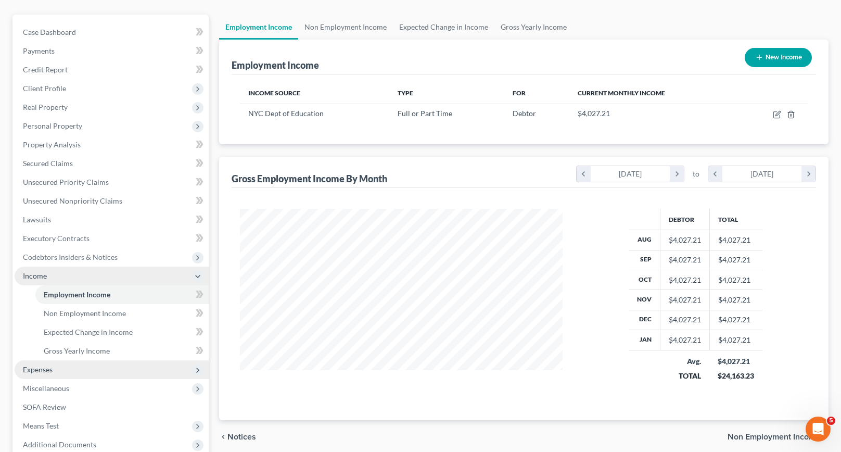
scroll to position [104, 0]
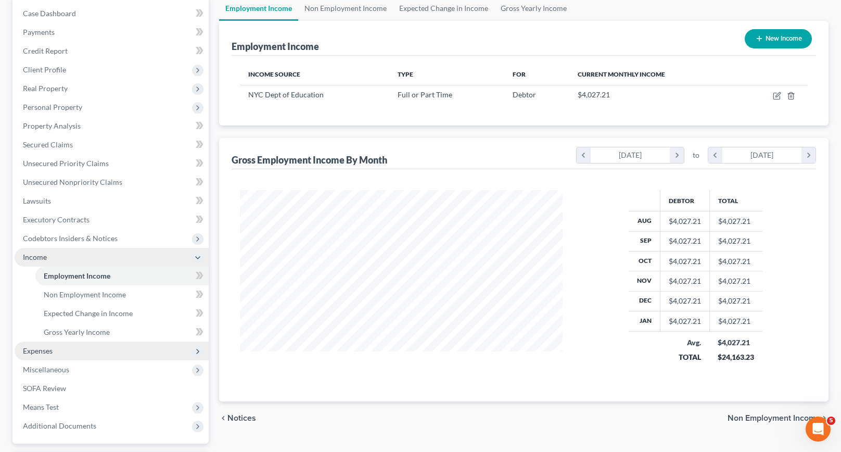
click at [68, 352] on span "Expenses" at bounding box center [112, 351] width 194 height 19
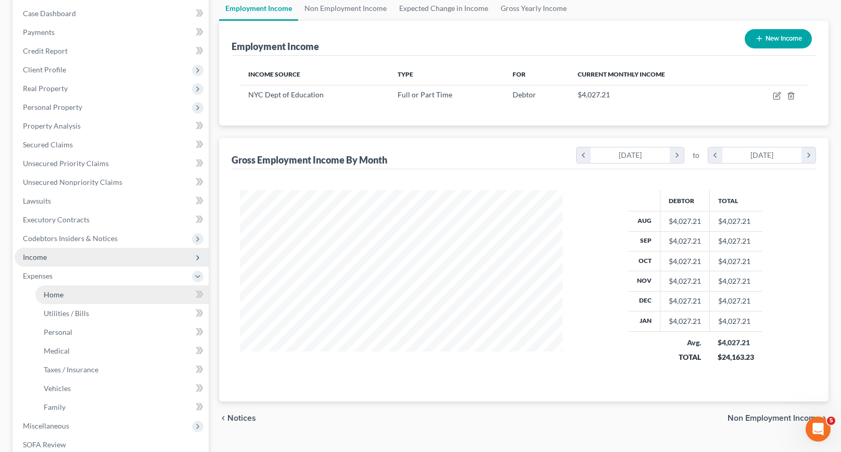
click at [70, 294] on link "Home" at bounding box center [121, 294] width 173 height 19
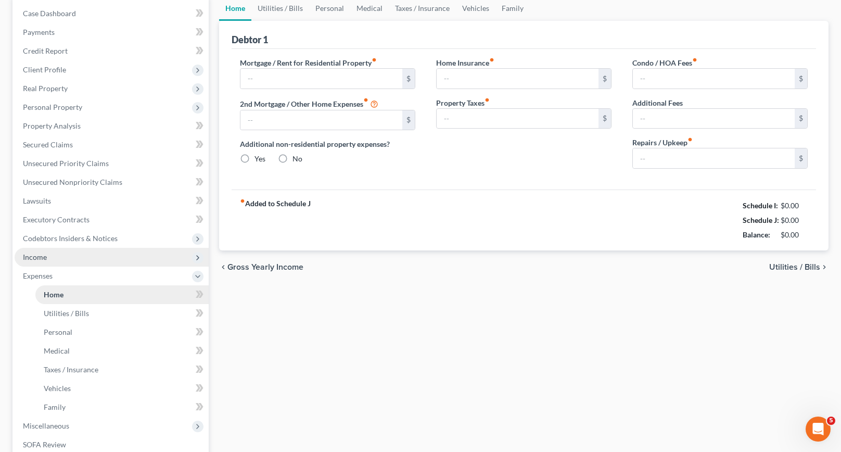
type input "2,500.00"
type input "0.00"
radio input "true"
type input "0.00"
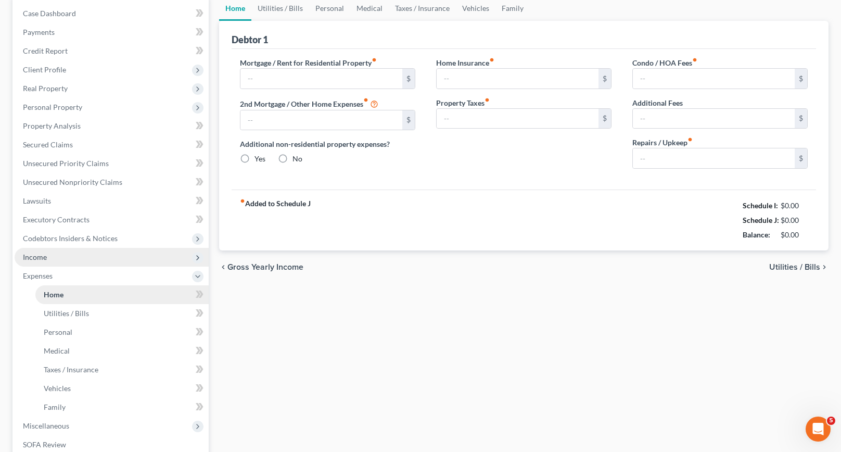
type input "0.00"
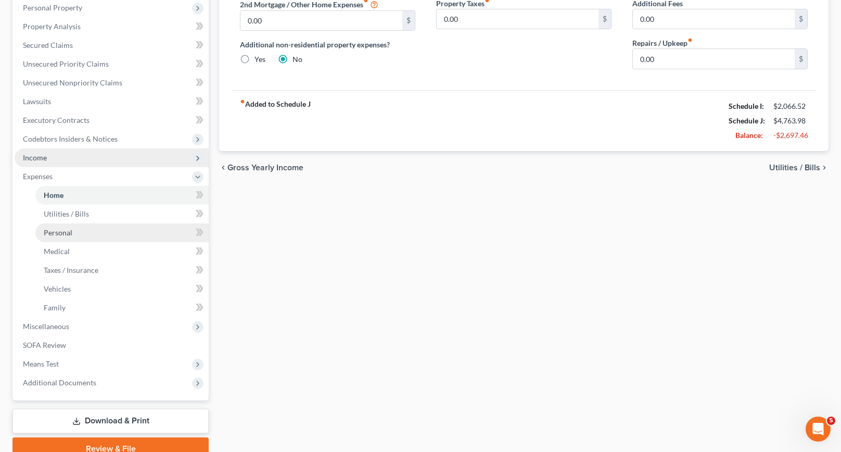
scroll to position [208, 0]
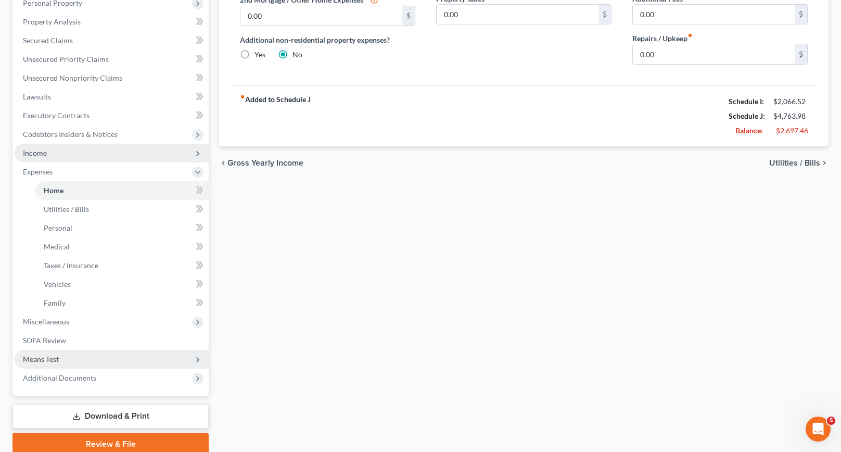
click at [56, 356] on span "Means Test" at bounding box center [41, 359] width 36 height 9
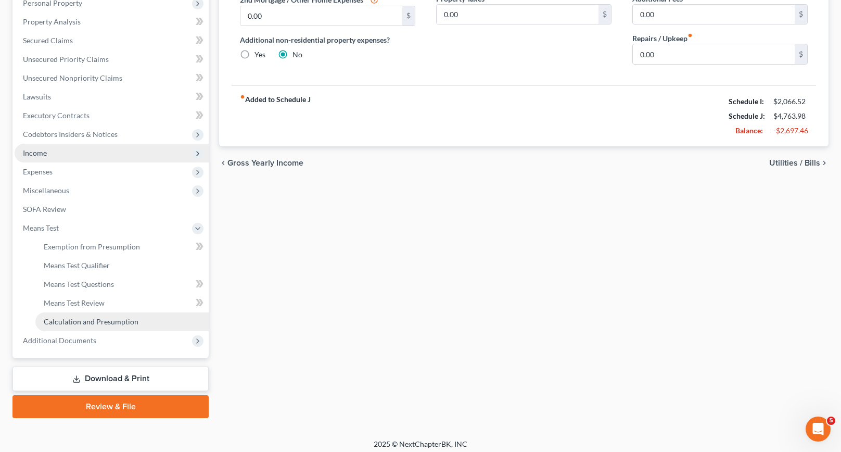
click at [79, 320] on span "Calculation and Presumption" at bounding box center [91, 321] width 95 height 9
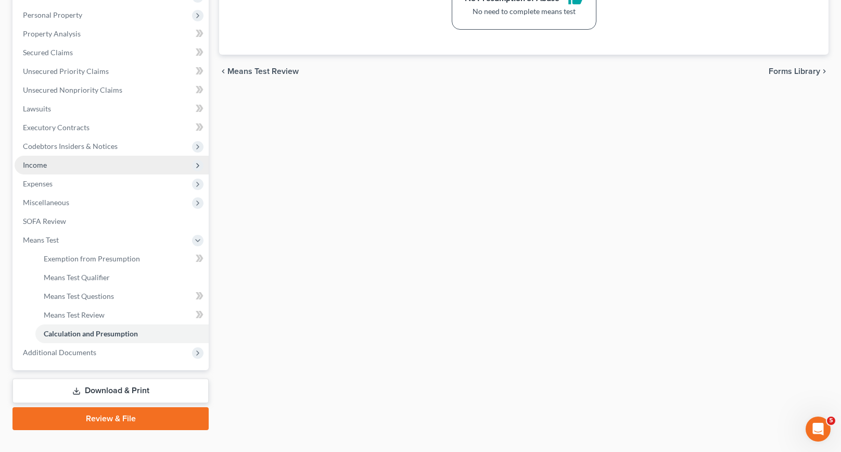
scroll to position [213, 0]
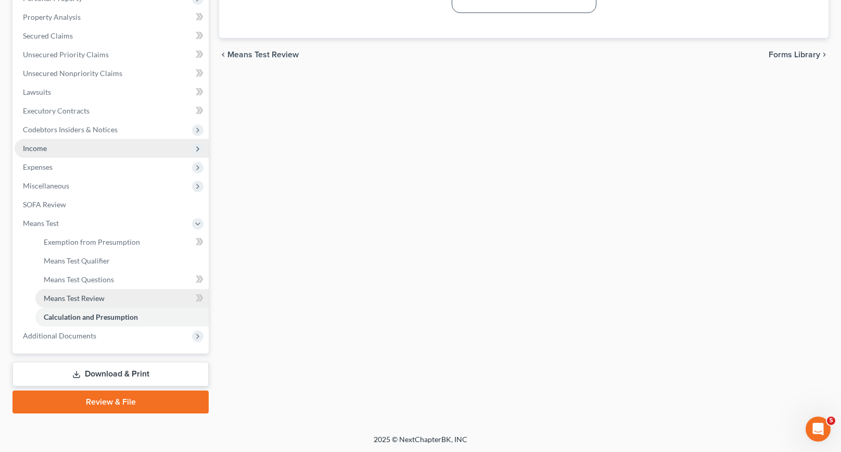
click at [116, 294] on link "Means Test Review" at bounding box center [121, 298] width 173 height 19
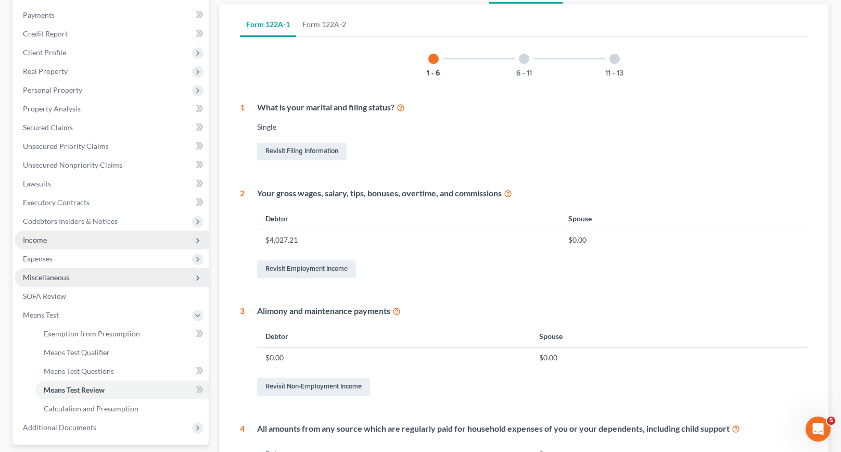
scroll to position [119, 0]
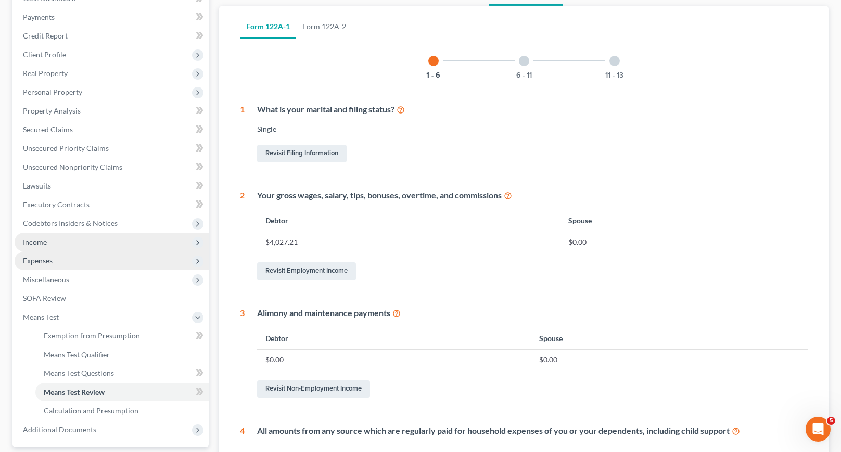
click at [60, 262] on span "Expenses" at bounding box center [112, 260] width 194 height 19
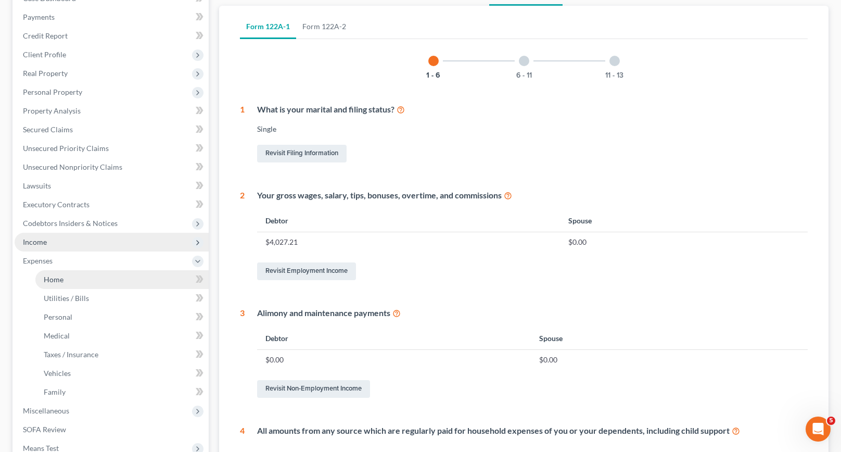
click at [52, 277] on span "Home" at bounding box center [54, 279] width 20 height 9
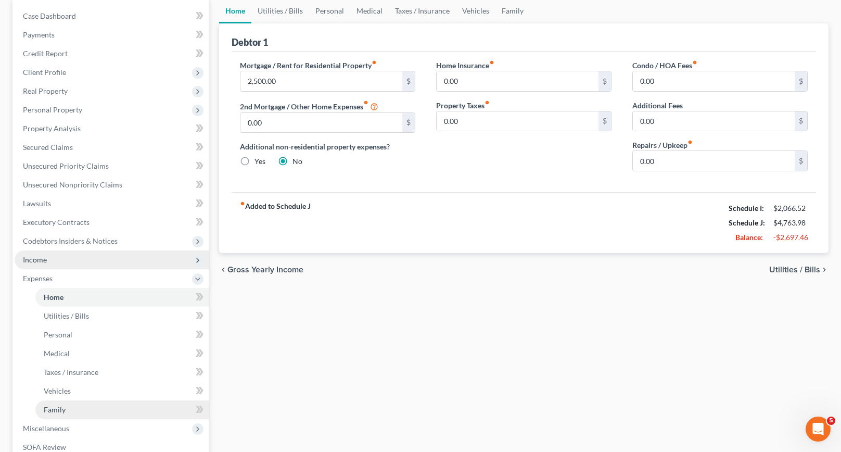
scroll to position [250, 0]
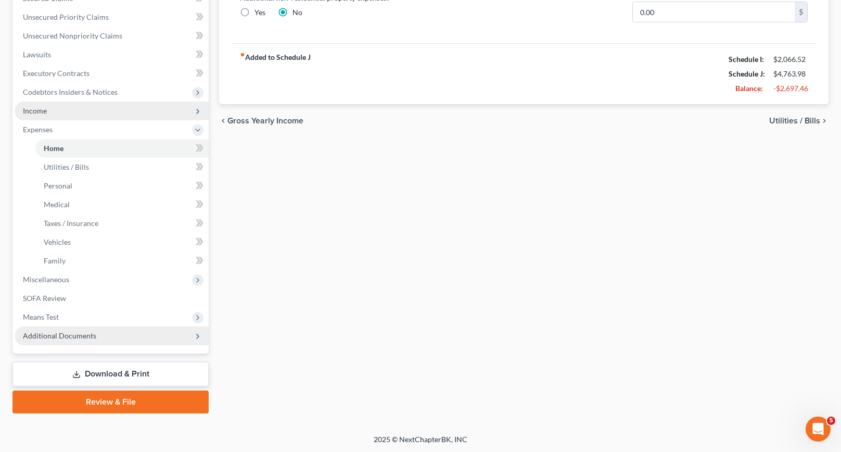
click at [76, 337] on span "Additional Documents" at bounding box center [59, 335] width 73 height 9
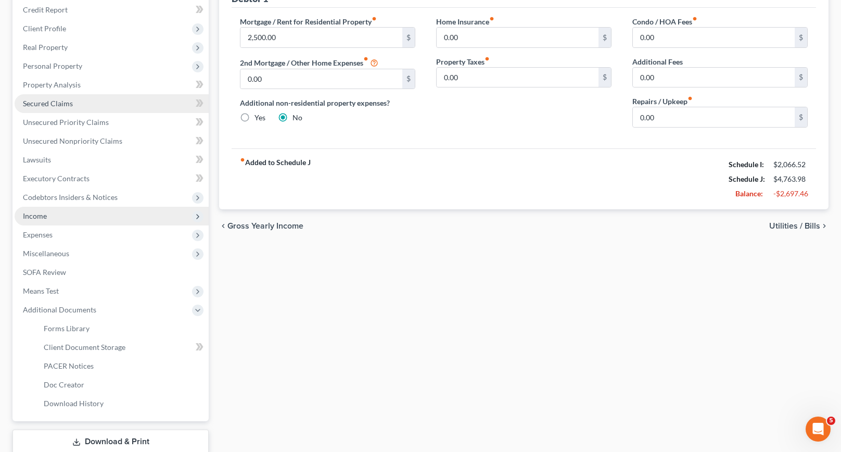
scroll to position [0, 0]
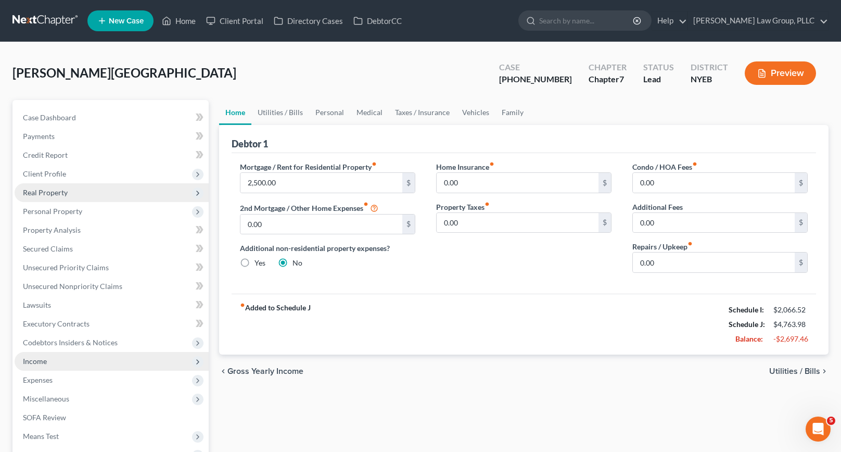
click at [194, 192] on icon at bounding box center [198, 193] width 8 height 8
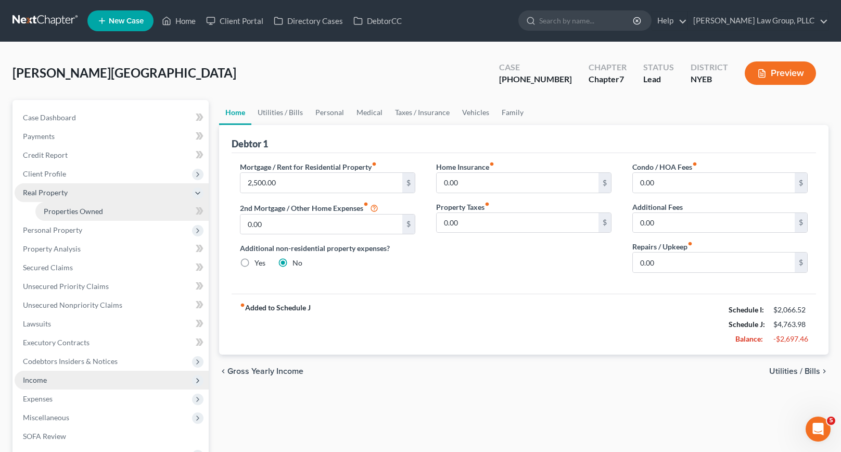
click at [87, 211] on span "Properties Owned" at bounding box center [73, 211] width 59 height 9
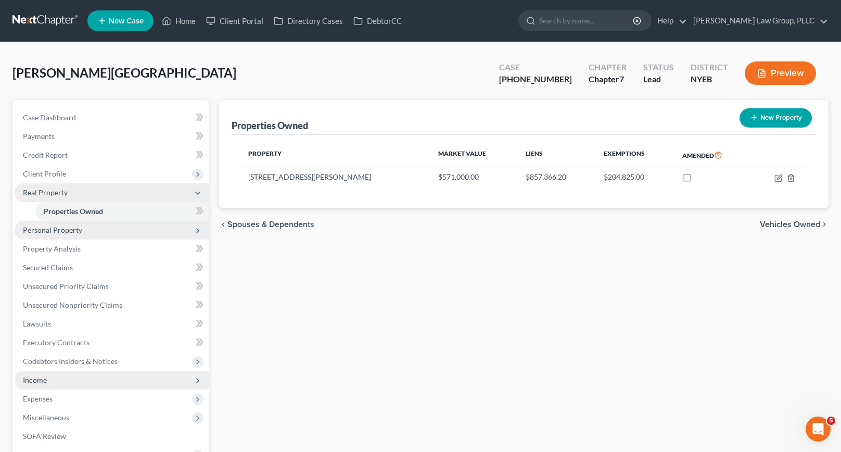
click at [57, 227] on span "Personal Property" at bounding box center [52, 229] width 59 height 9
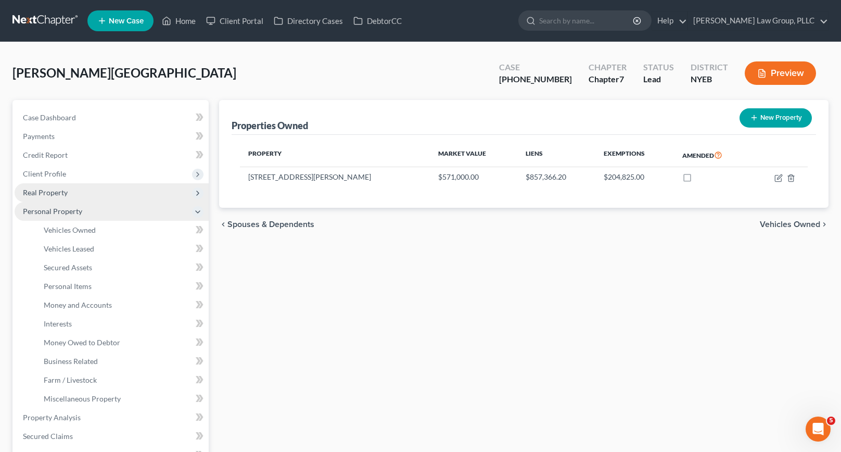
click at [70, 212] on span "Personal Property" at bounding box center [52, 211] width 59 height 9
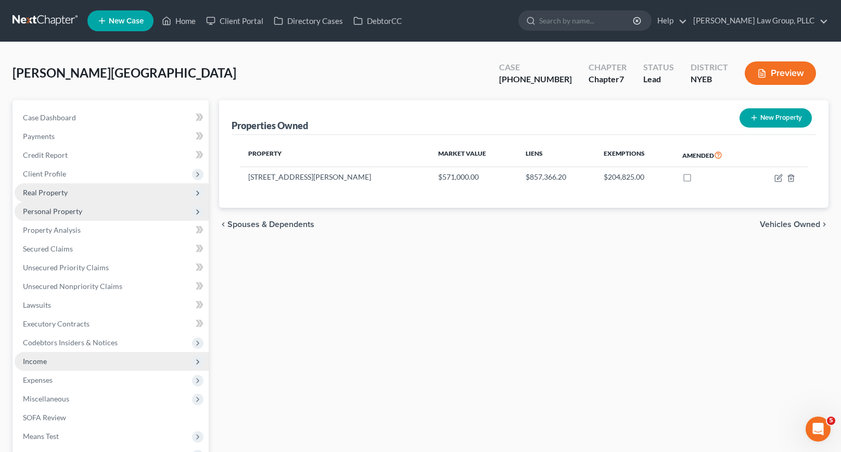
click at [70, 211] on span "Personal Property" at bounding box center [52, 211] width 59 height 9
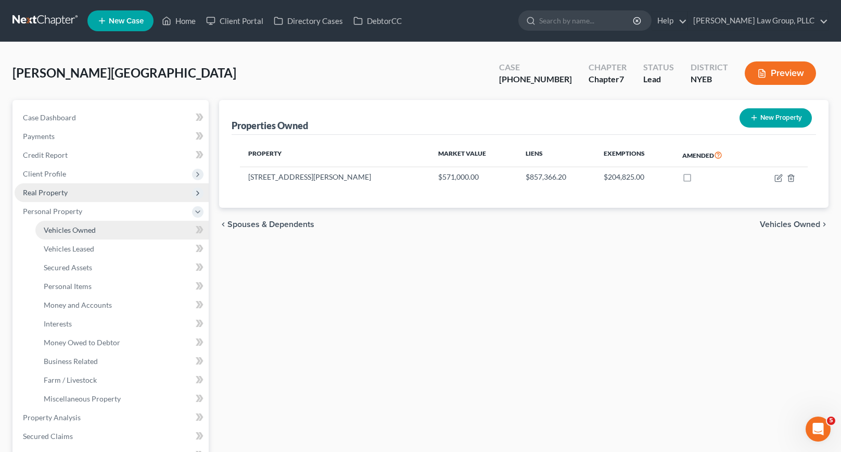
click at [72, 229] on span "Vehicles Owned" at bounding box center [70, 229] width 52 height 9
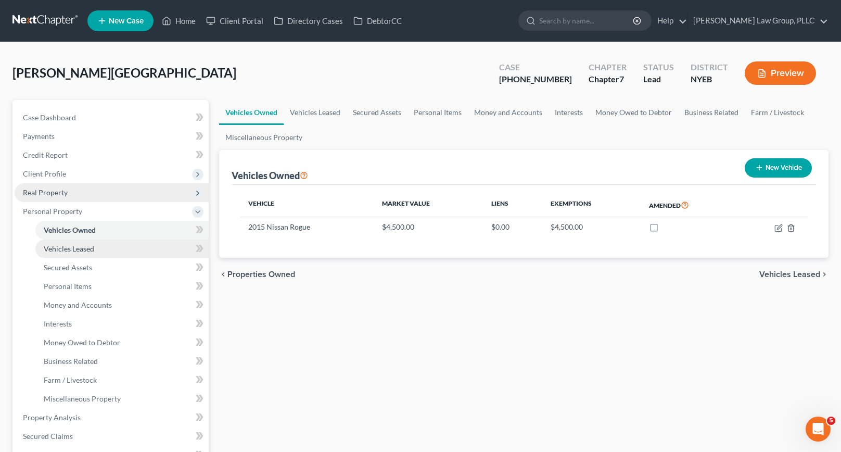
click at [73, 248] on span "Vehicles Leased" at bounding box center [69, 248] width 50 height 9
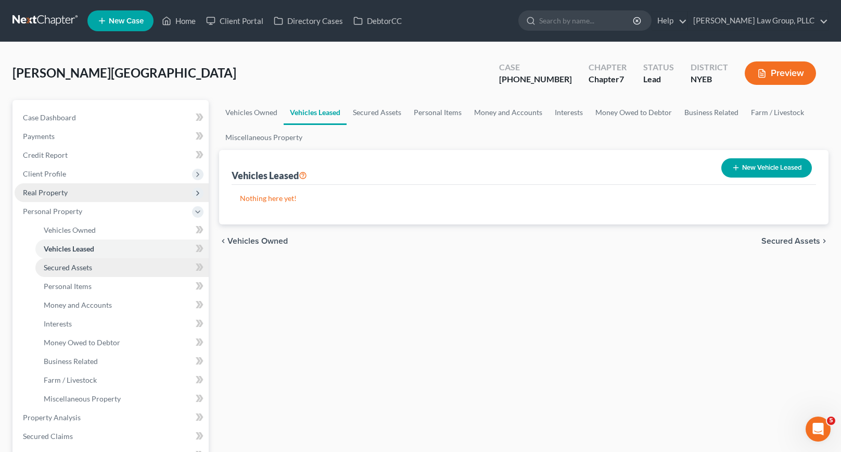
click at [73, 266] on span "Secured Assets" at bounding box center [68, 267] width 48 height 9
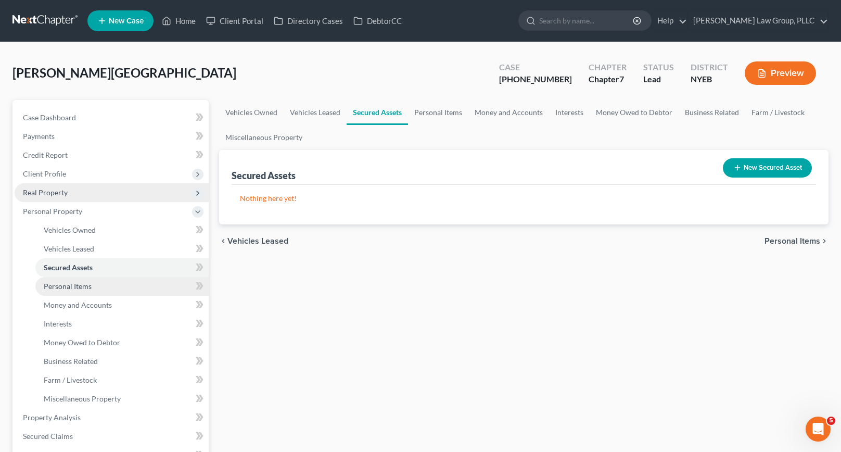
click at [73, 282] on span "Personal Items" at bounding box center [68, 286] width 48 height 9
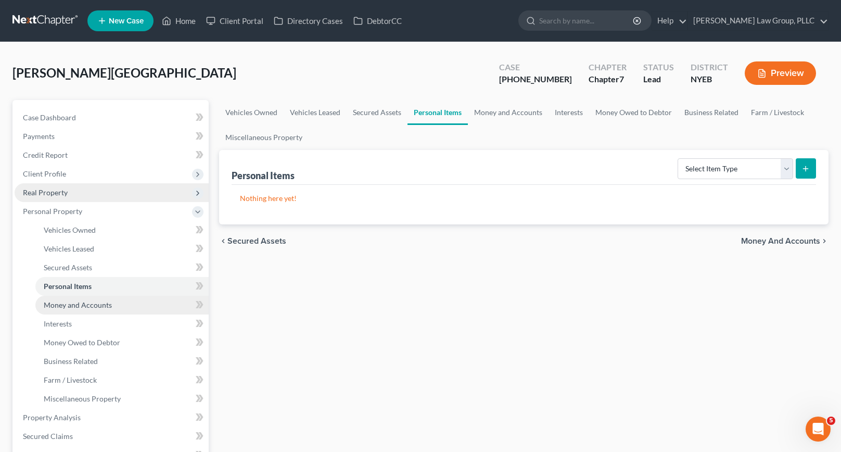
click at [75, 300] on span "Money and Accounts" at bounding box center [78, 304] width 68 height 9
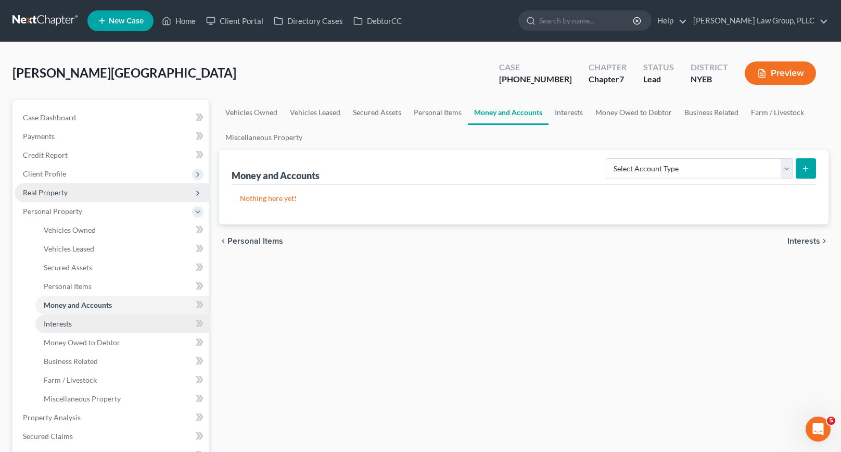
click at [69, 322] on span "Interests" at bounding box center [58, 323] width 28 height 9
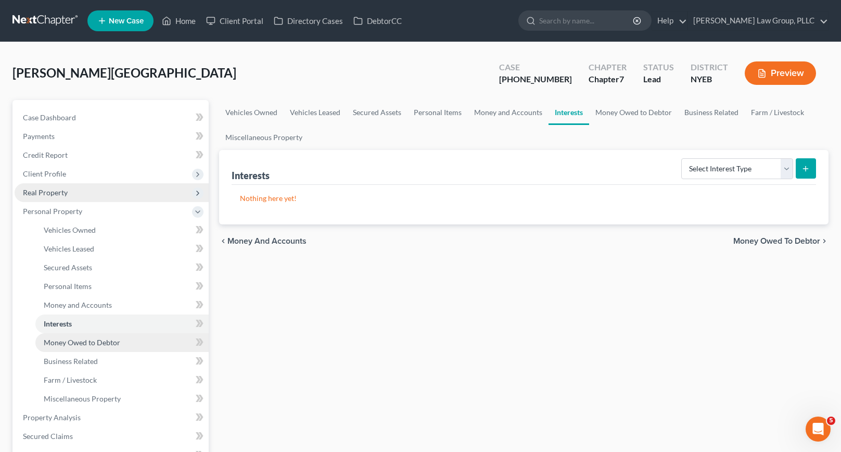
click at [62, 342] on span "Money Owed to Debtor" at bounding box center [82, 342] width 77 height 9
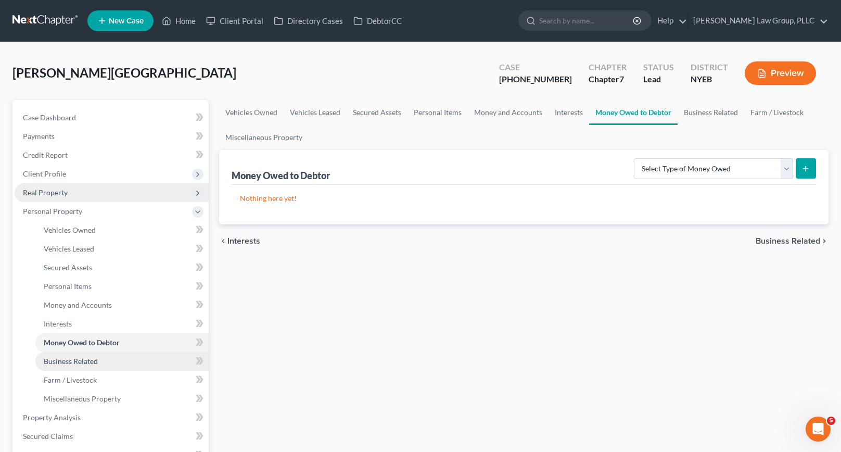
click at [61, 357] on span "Business Related" at bounding box center [71, 361] width 54 height 9
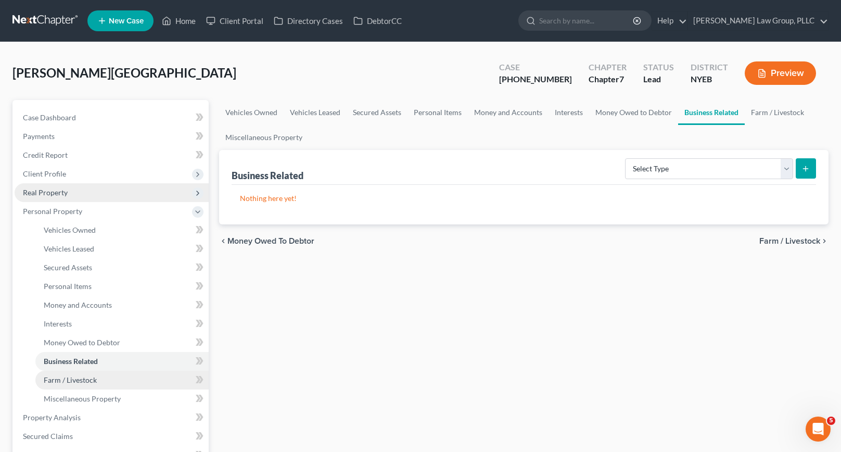
click at [64, 371] on link "Farm / Livestock" at bounding box center [121, 380] width 173 height 19
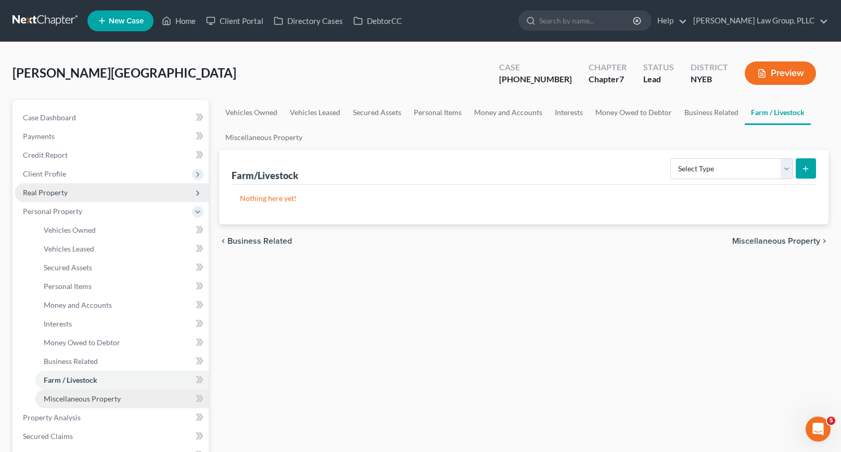
click at [75, 399] on span "Miscellaneous Property" at bounding box center [82, 398] width 77 height 9
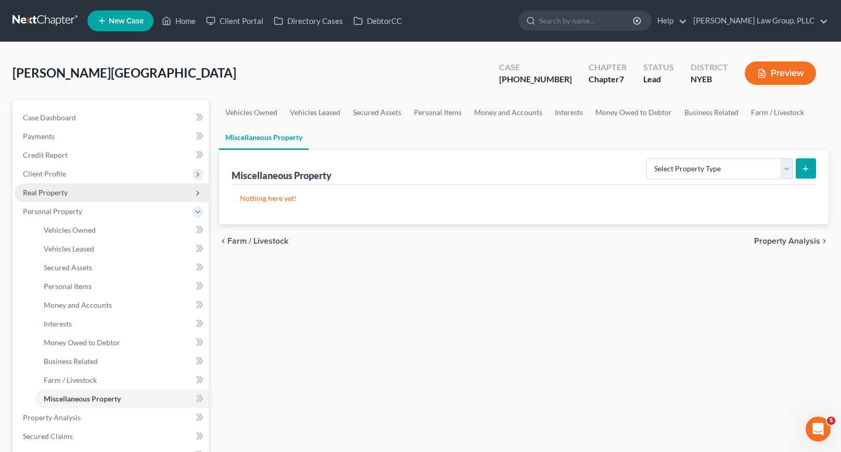
scroll to position [104, 0]
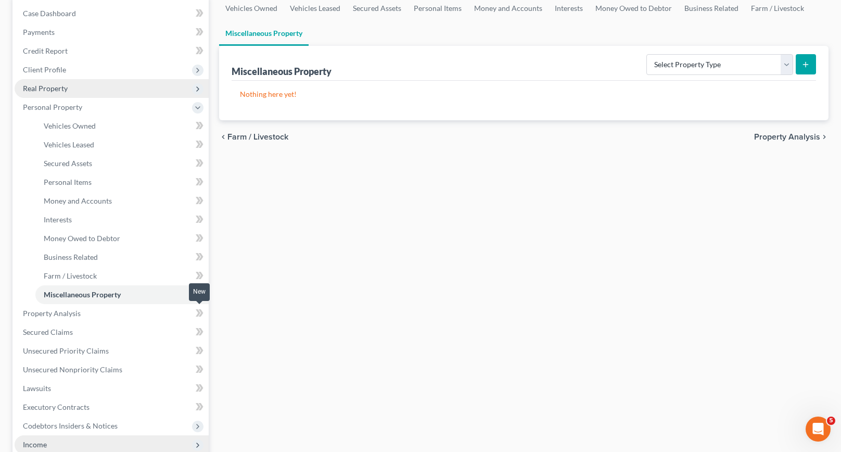
click at [200, 312] on icon at bounding box center [200, 313] width 8 height 13
click at [52, 313] on span "Property Analysis" at bounding box center [52, 313] width 58 height 9
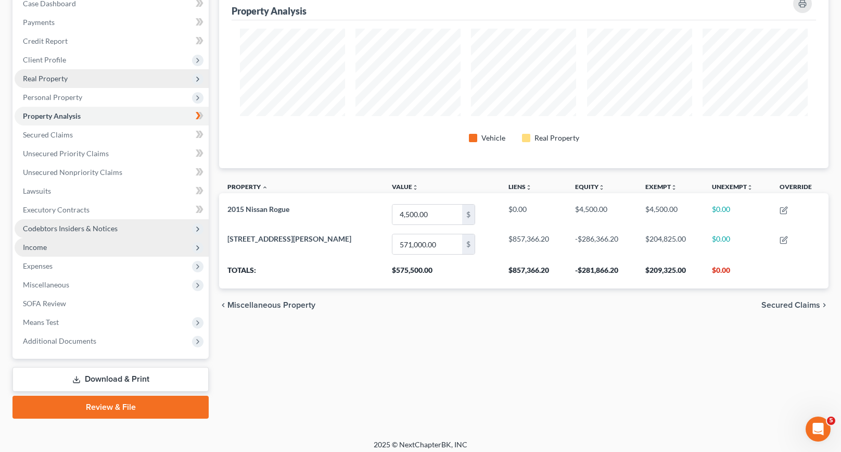
scroll to position [119, 0]
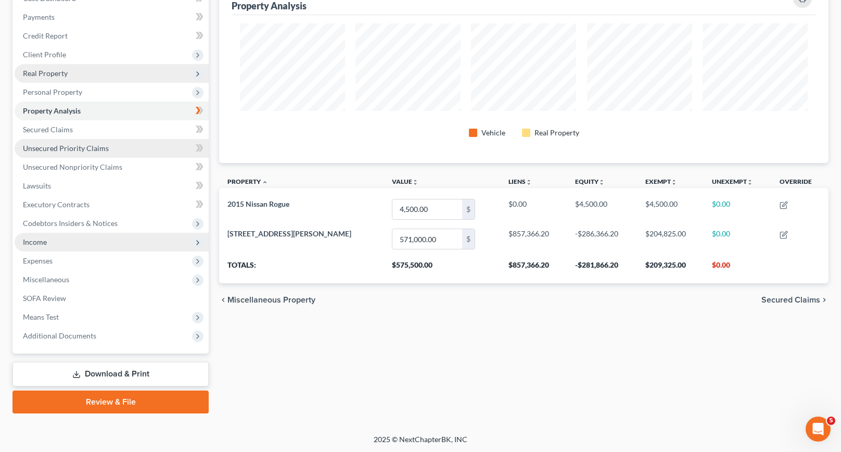
click at [77, 146] on span "Unsecured Priority Claims" at bounding box center [66, 148] width 86 height 9
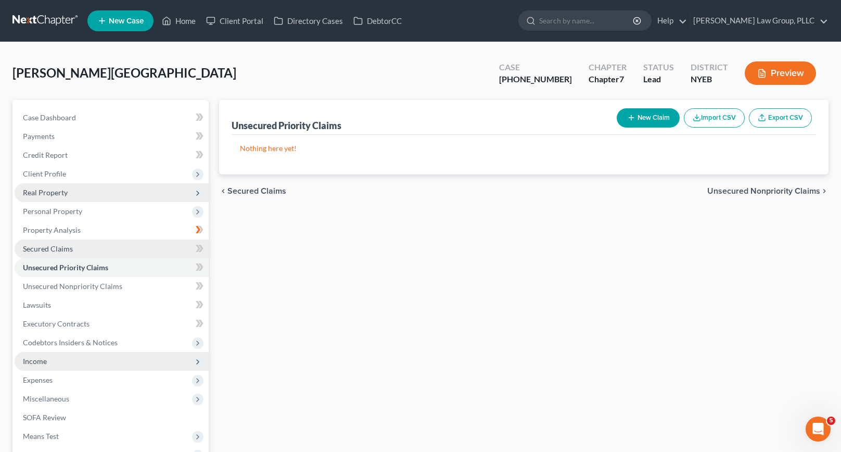
click at [63, 251] on span "Secured Claims" at bounding box center [48, 248] width 50 height 9
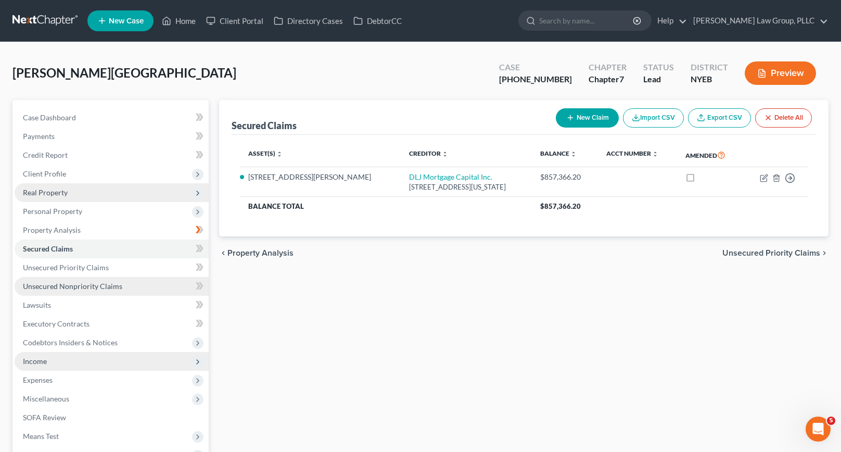
click at [67, 285] on span "Unsecured Nonpriority Claims" at bounding box center [72, 286] width 99 height 9
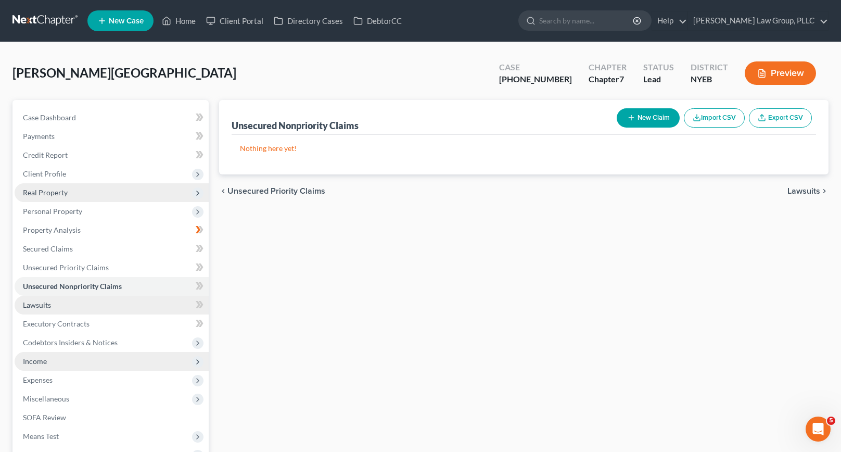
click at [60, 300] on link "Lawsuits" at bounding box center [112, 305] width 194 height 19
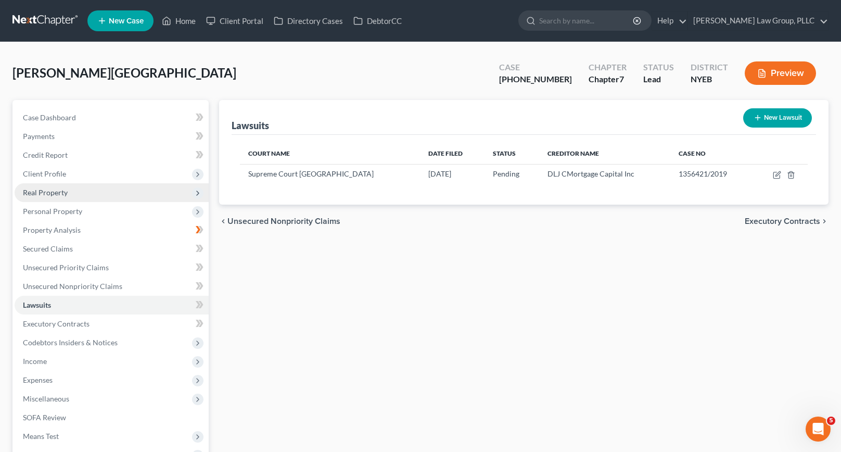
drag, startPoint x: 37, startPoint y: 363, endPoint x: 418, endPoint y: 339, distance: 380.8
click at [431, 339] on div "Lawsuits New Lawsuit Court Name Date Filed Status Creditor Name Case No Supreme…" at bounding box center [524, 316] width 620 height 433
click at [34, 363] on span "Income" at bounding box center [35, 361] width 24 height 9
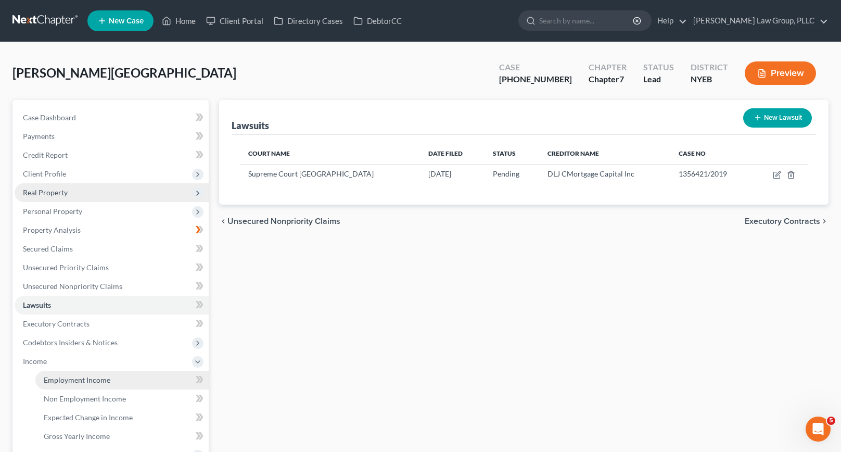
click at [76, 381] on span "Employment Income" at bounding box center [77, 379] width 67 height 9
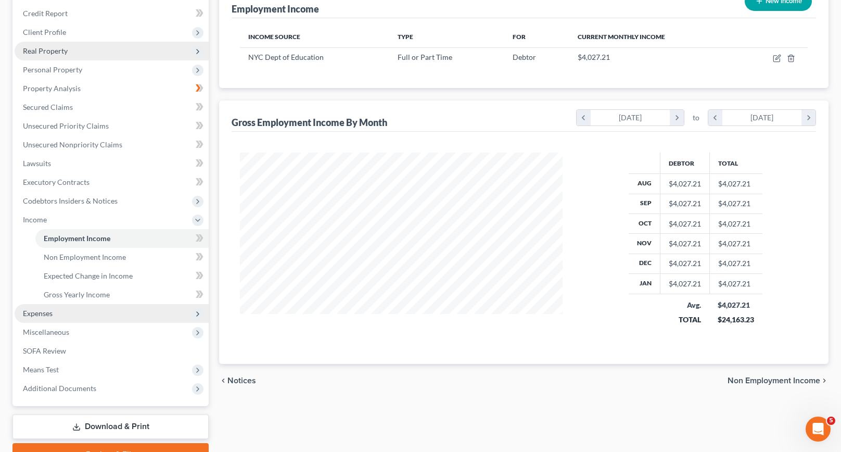
scroll to position [156, 0]
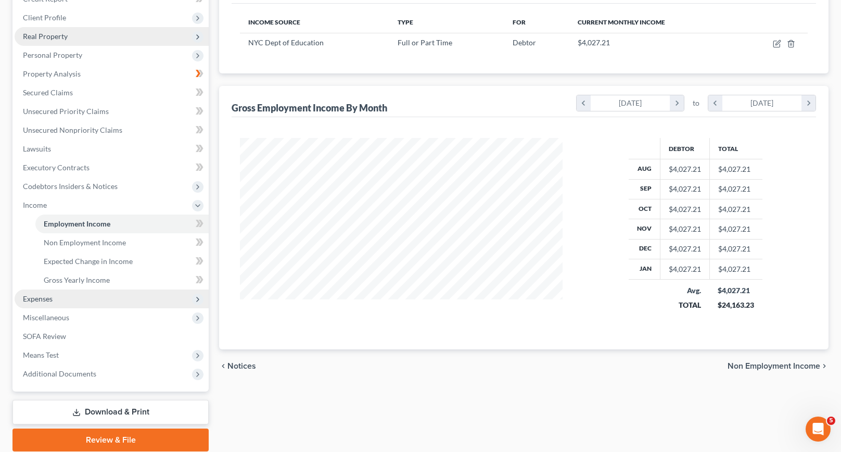
click at [54, 300] on span "Expenses" at bounding box center [112, 298] width 194 height 19
